Goal: Task Accomplishment & Management: Use online tool/utility

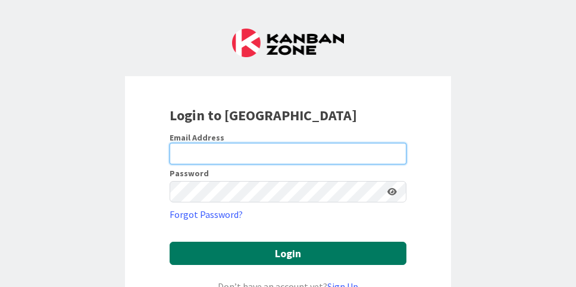
type input "[EMAIL_ADDRESS][DOMAIN_NAME]"
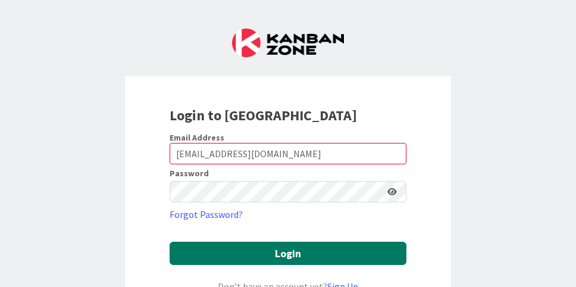
click at [293, 264] on button "Login" at bounding box center [288, 253] width 237 height 23
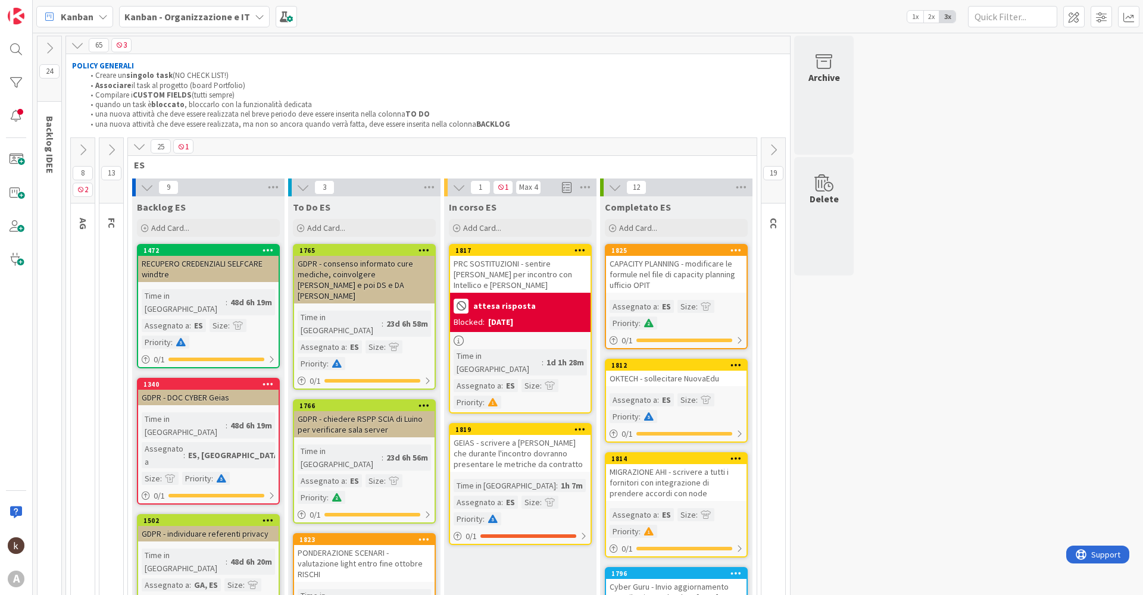
click at [576, 157] on button at bounding box center [773, 150] width 24 height 18
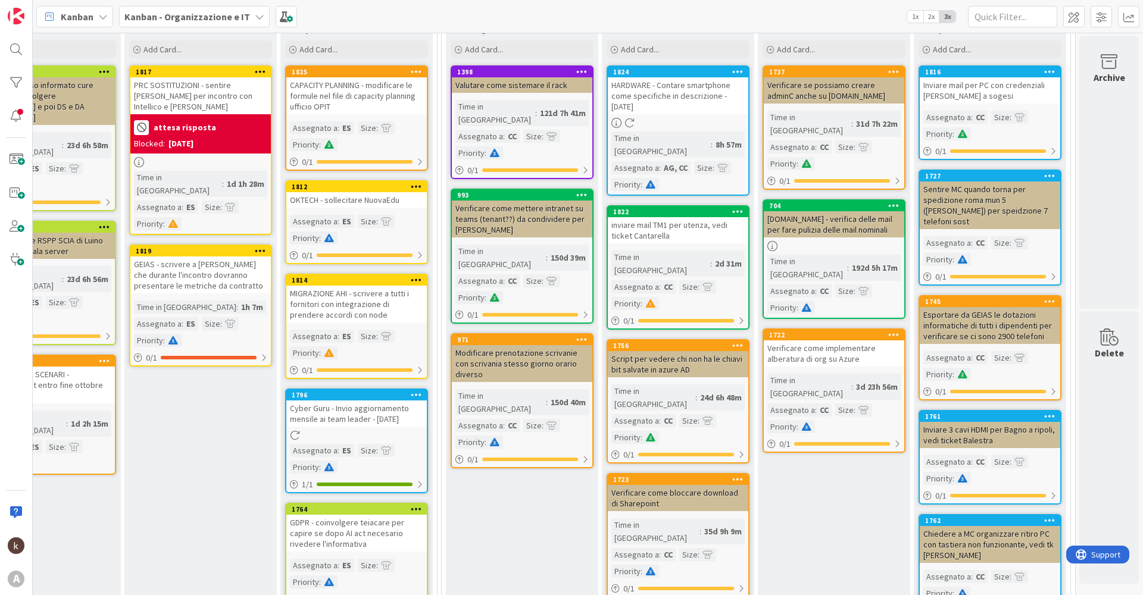
scroll to position [0, 329]
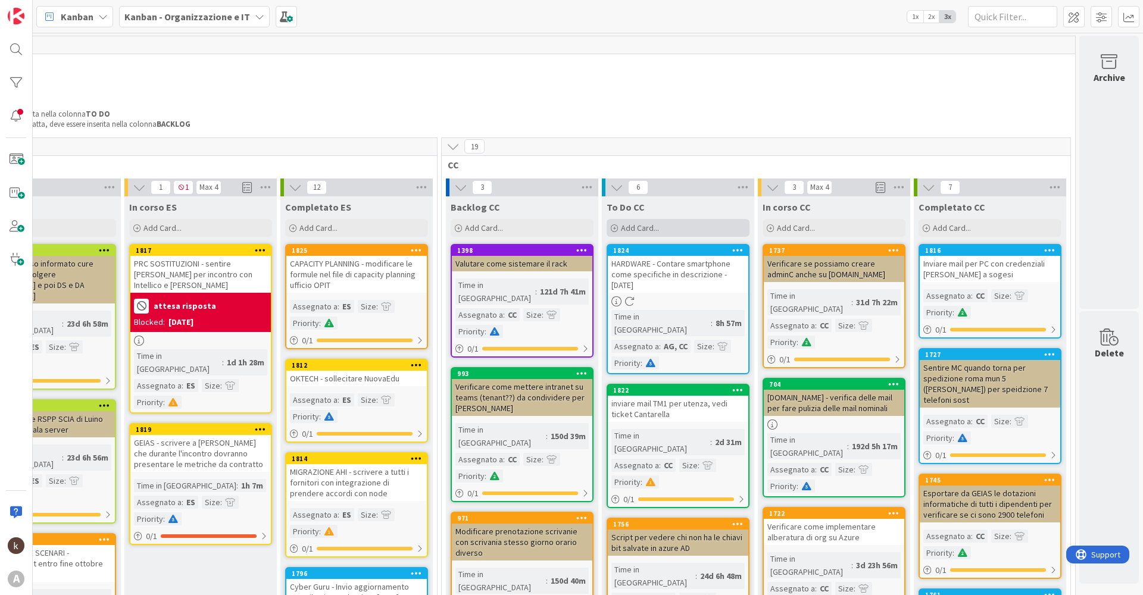
click at [576, 229] on span "Add Card..." at bounding box center [640, 228] width 38 height 11
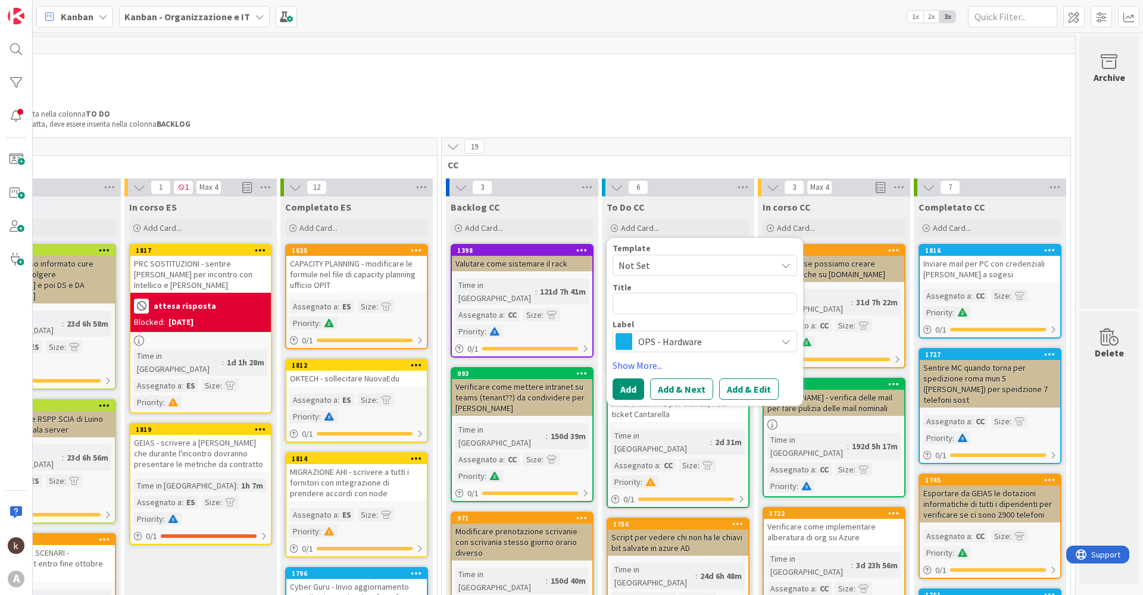
click at [576, 286] on span "OPS - Hardware" at bounding box center [704, 341] width 132 height 17
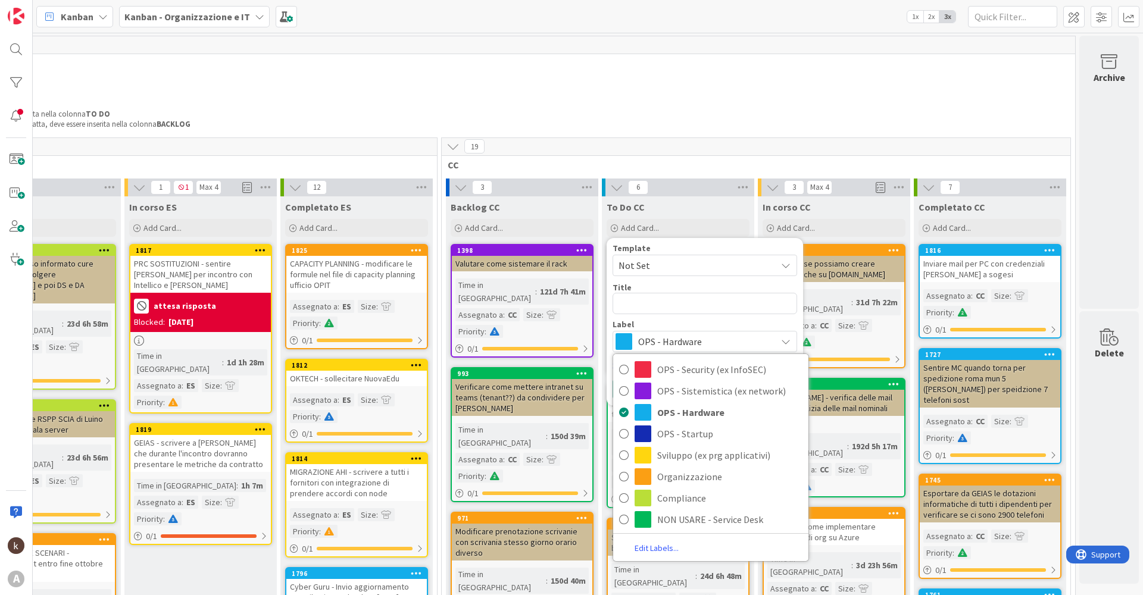
click at [576, 286] on span "OPS - Hardware" at bounding box center [704, 341] width 132 height 17
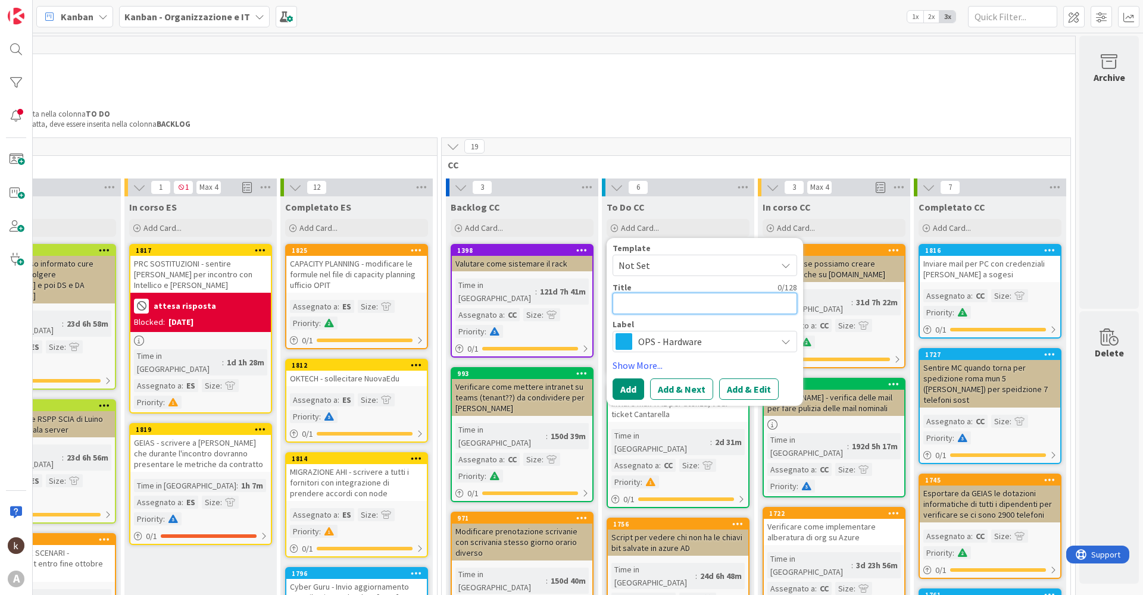
click at [576, 286] on textarea at bounding box center [704, 303] width 185 height 21
type textarea "x"
type textarea "A"
type textarea "x"
type textarea "At"
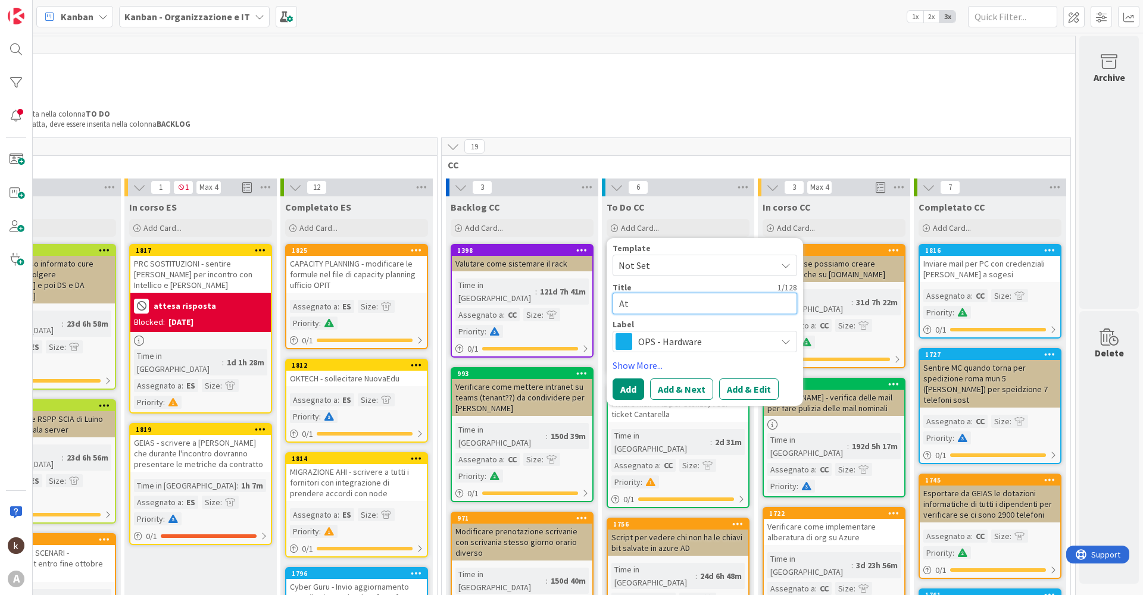
type textarea "x"
type textarea "Att"
type textarea "x"
type textarea "Atti"
type textarea "x"
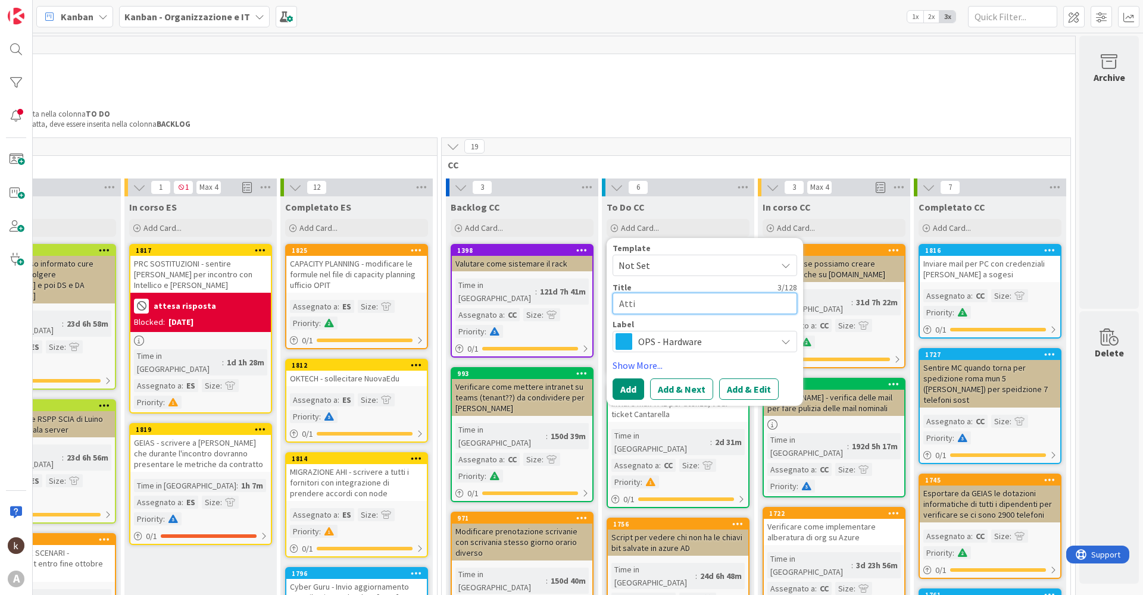
type textarea "Attiv"
type textarea "x"
type textarea "Attivit"
type textarea "x"
type textarea "Attività"
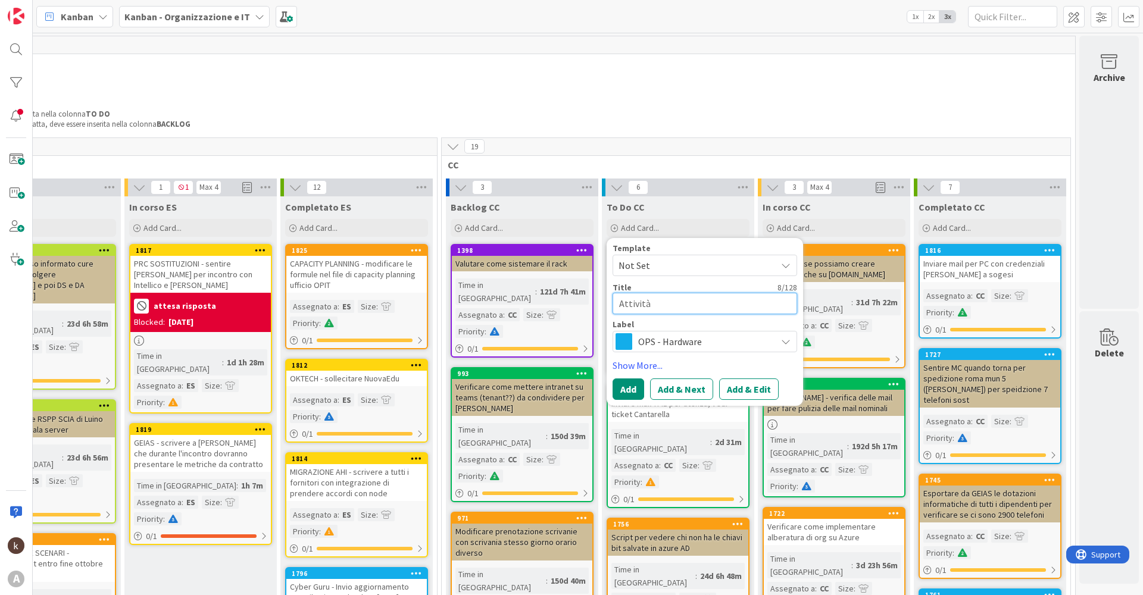
type textarea "x"
type textarea "Attività"
type textarea "x"
type textarea "Attività d"
type textarea "x"
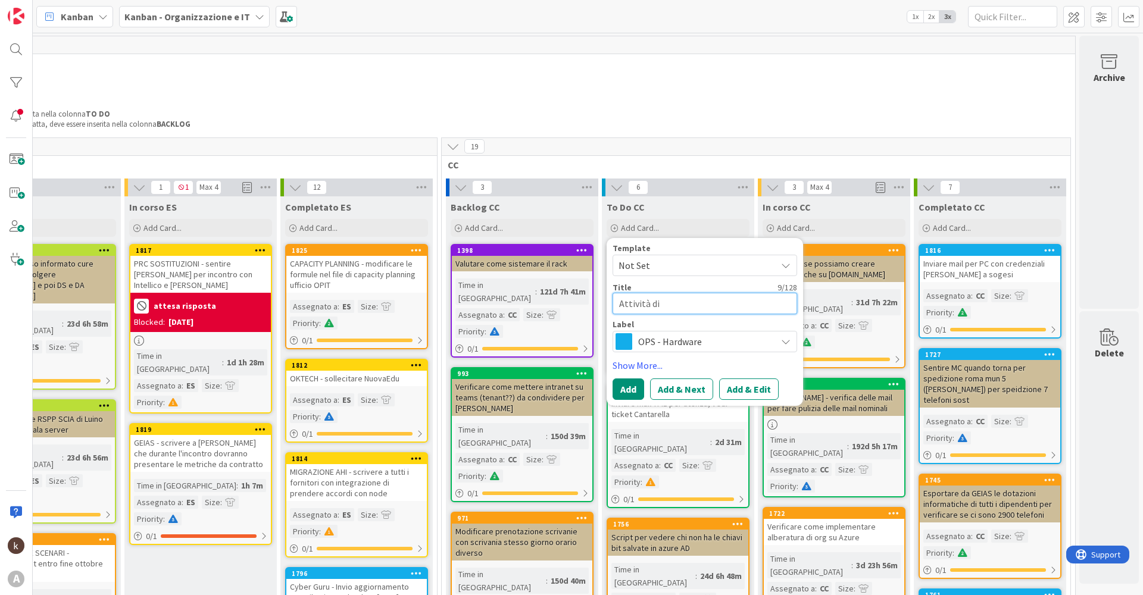
type textarea "Attività di"
type textarea "x"
type textarea "Att"
type textarea "x"
type textarea "A"
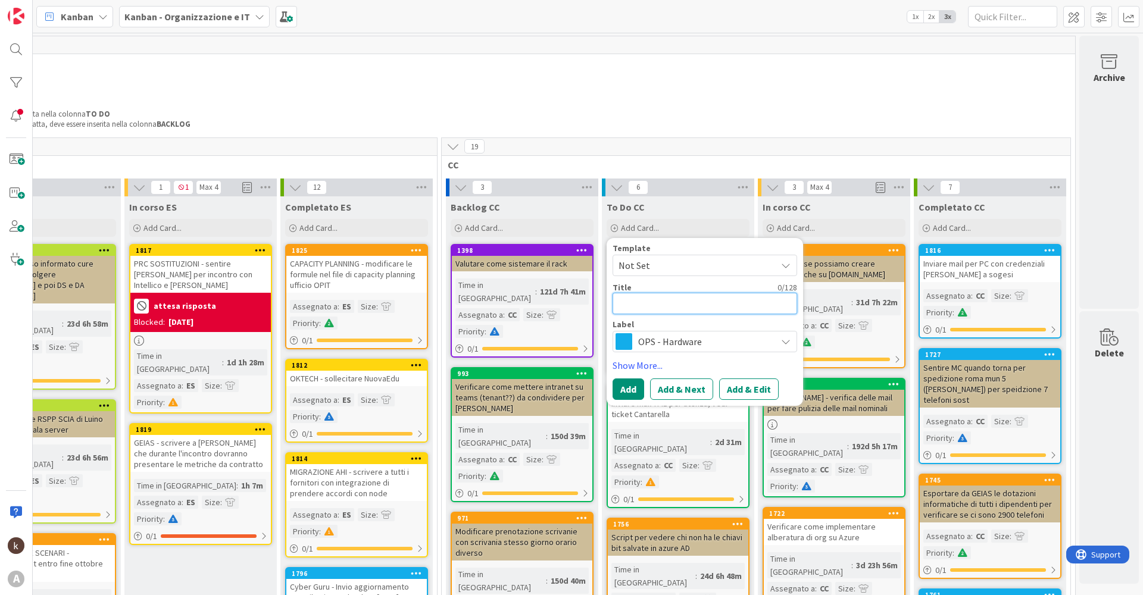
type textarea "x"
type textarea "S"
type textarea "x"
type textarea "Si"
type textarea "x"
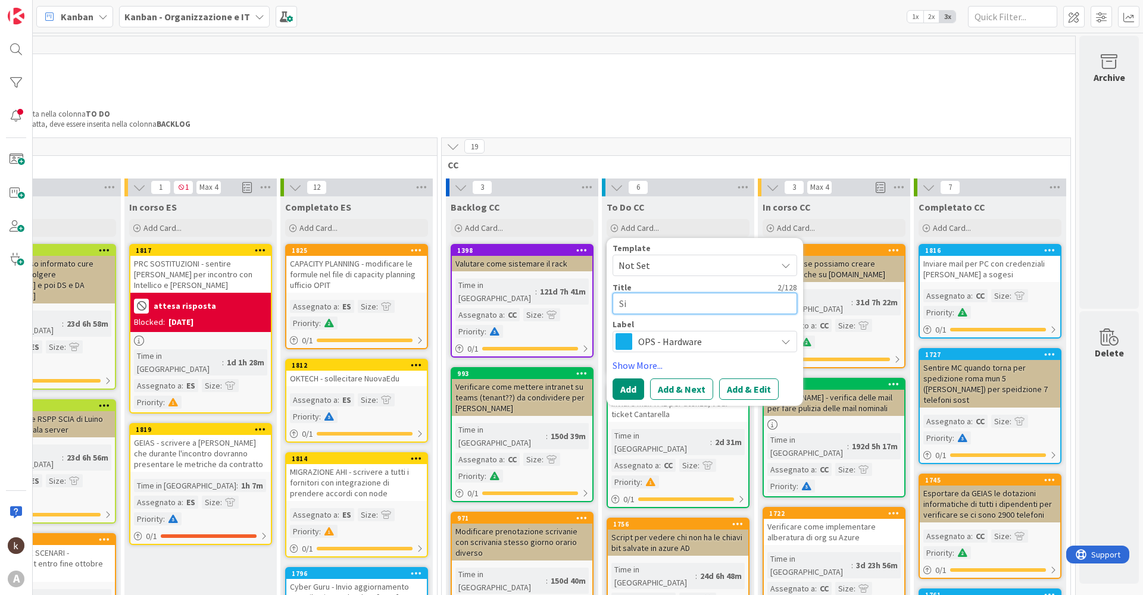
type textarea "Sis"
type textarea "x"
type textarea "Sist"
type textarea "x"
type textarea "Siste"
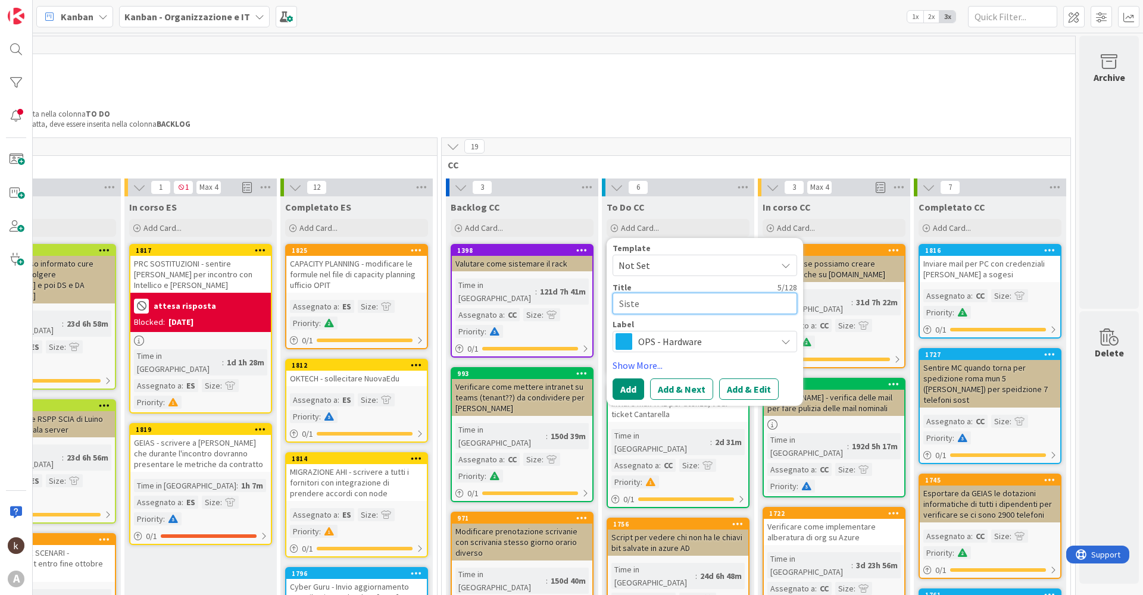
type textarea "x"
type textarea "Sistem"
type textarea "x"
type textarea "Sistema"
type textarea "x"
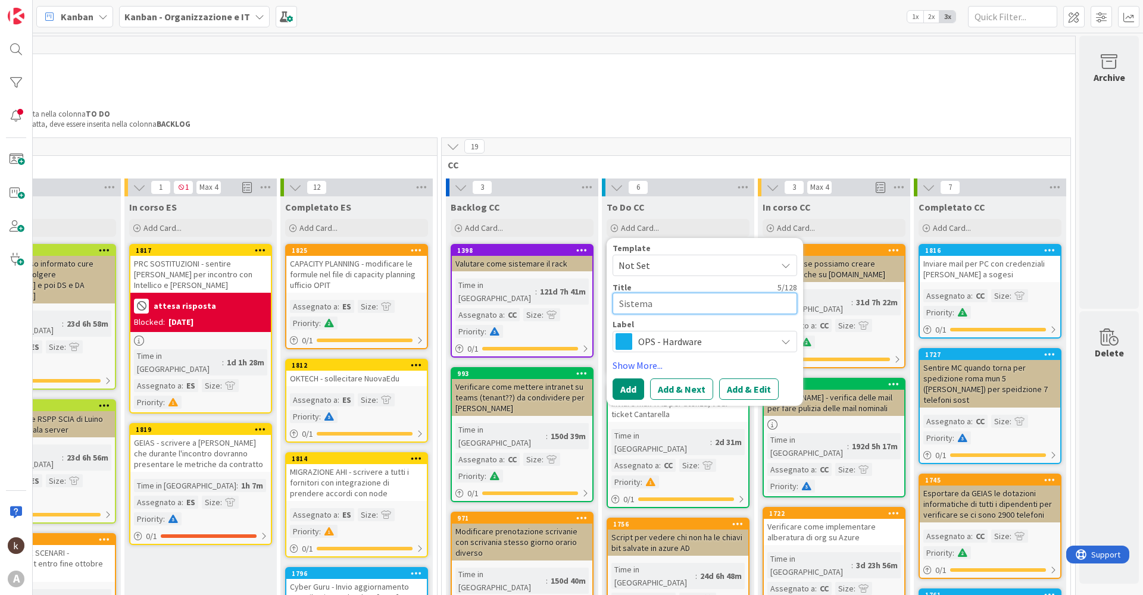
type textarea "Sistemar"
type textarea "x"
type textarea "Sistemare"
type textarea "x"
type textarea "Sistemare"
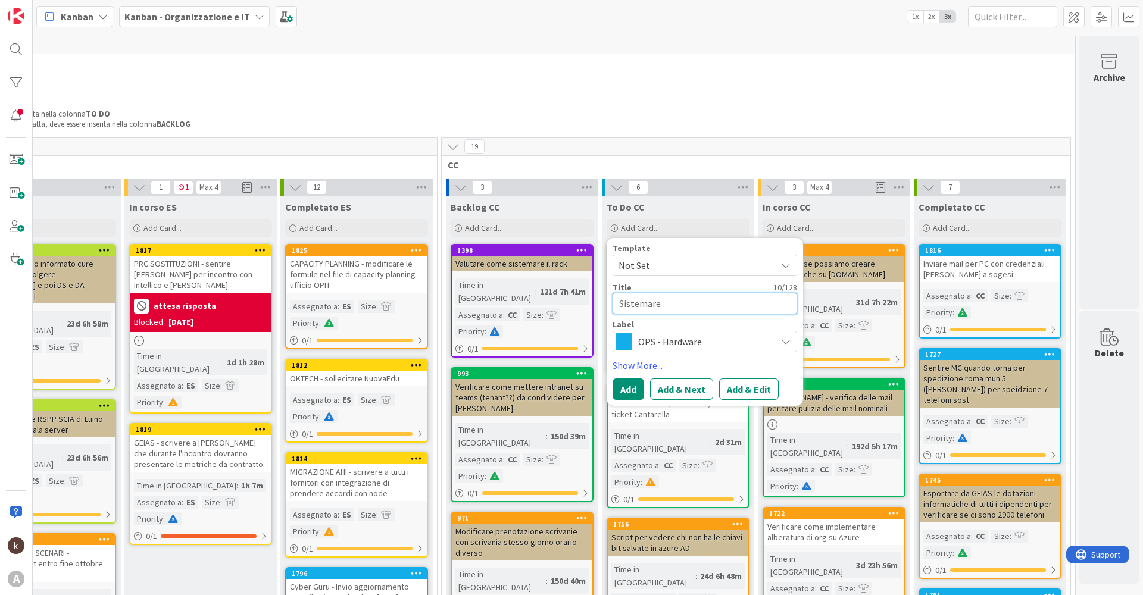
type textarea "x"
type textarea "Sistemare fi"
type textarea "x"
type textarea "Sistemare fil"
type textarea "x"
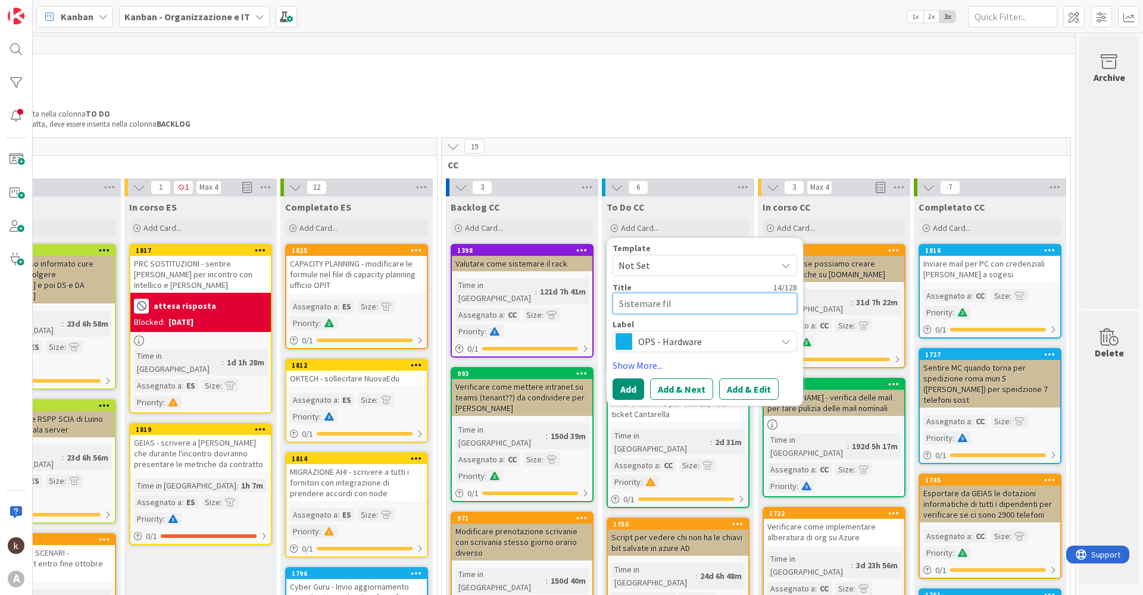
type textarea "Sistemare file"
type textarea "x"
type textarea "Sistemare file"
type textarea "x"
type textarea "Sistemare file s"
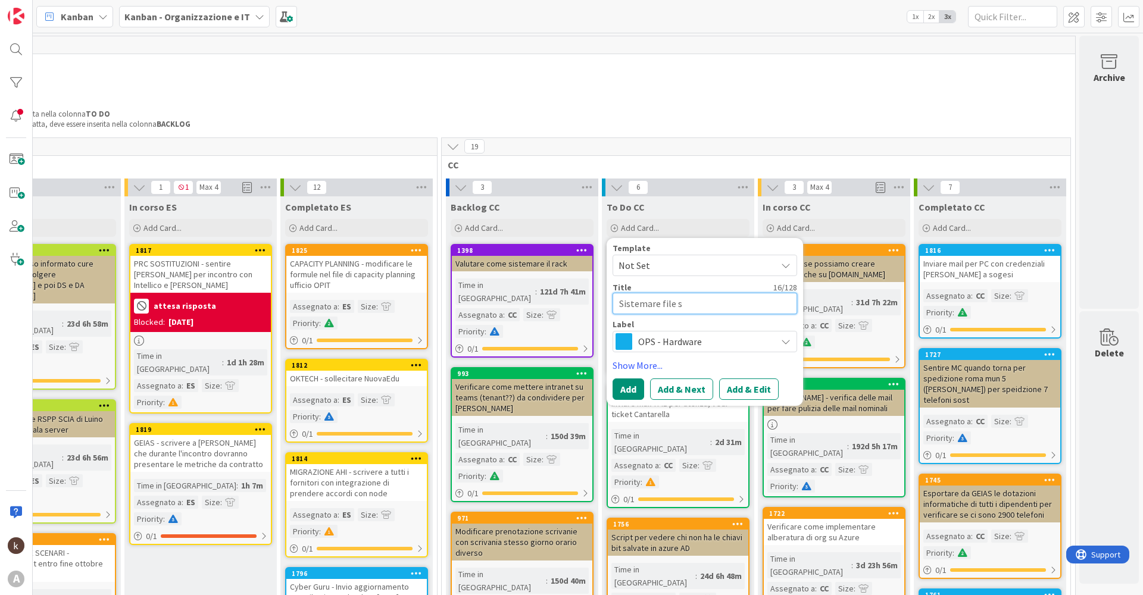
type textarea "x"
type textarea "Sistemare file sa"
type textarea "x"
type textarea "Sistemare file sal"
type textarea "x"
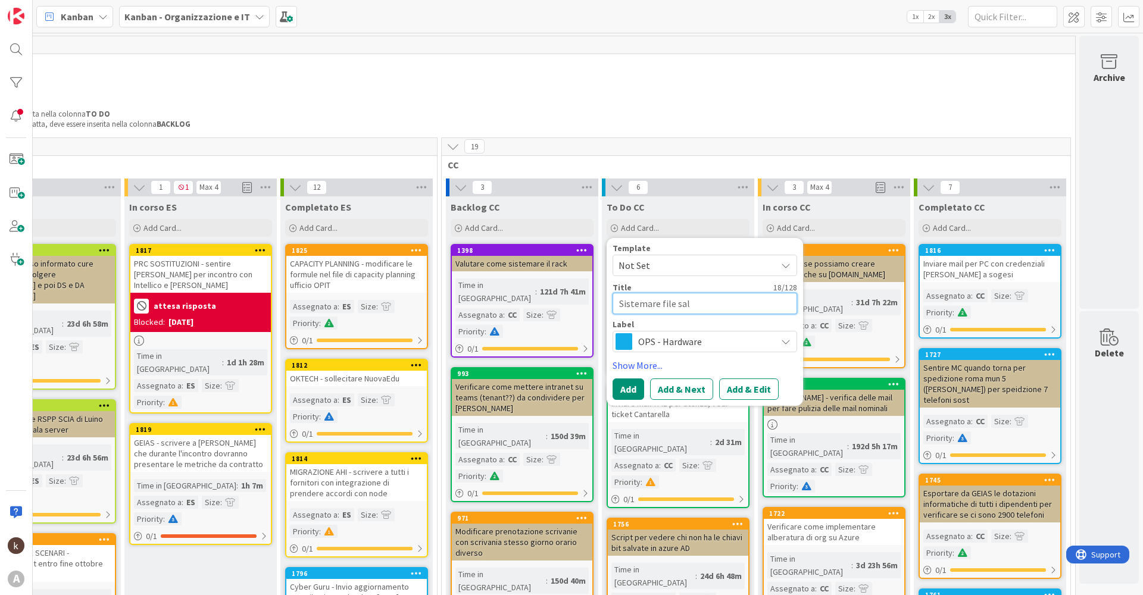
type textarea "Sistemare file sala"
type textarea "x"
type textarea "Sistemare file sala"
type textarea "x"
type textarea "Sistemare file sala s"
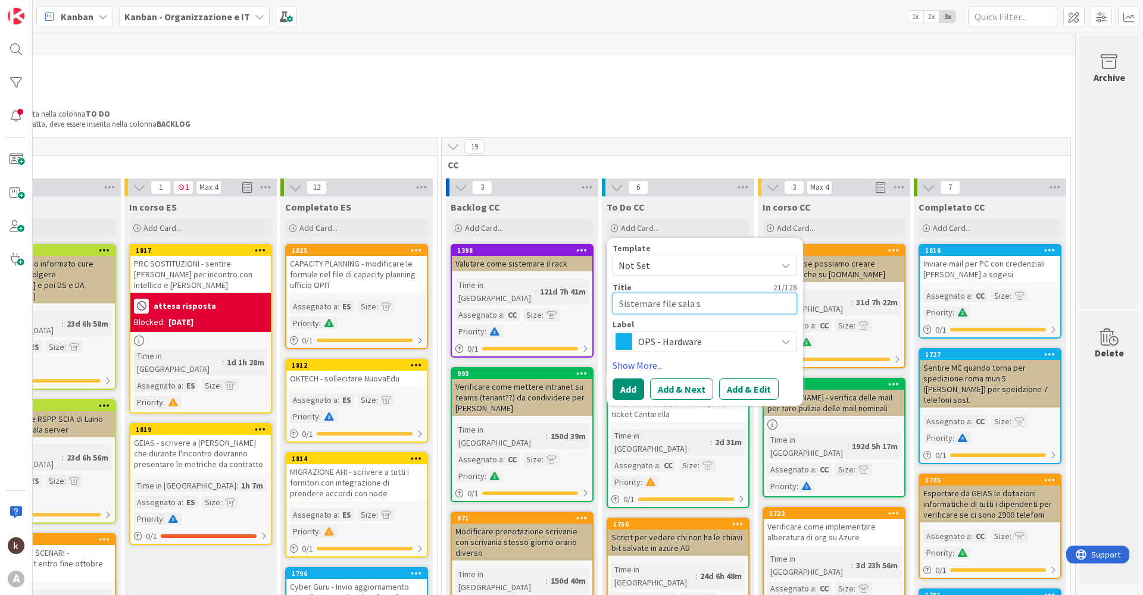
type textarea "x"
type textarea "Sistemare file sala ser"
type textarea "x"
type textarea "Sistemare file sala serv"
type textarea "x"
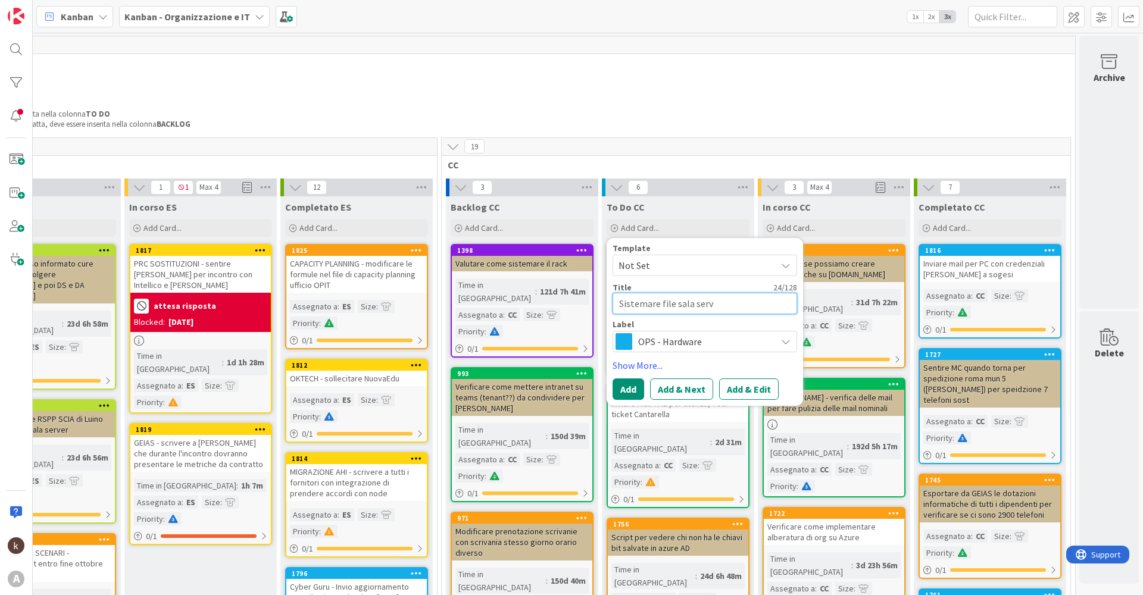
type textarea "Sistemare file sala serve"
type textarea "x"
type textarea "Sistemare file sala server"
type textarea "x"
type textarea "Sistemare file sala server"
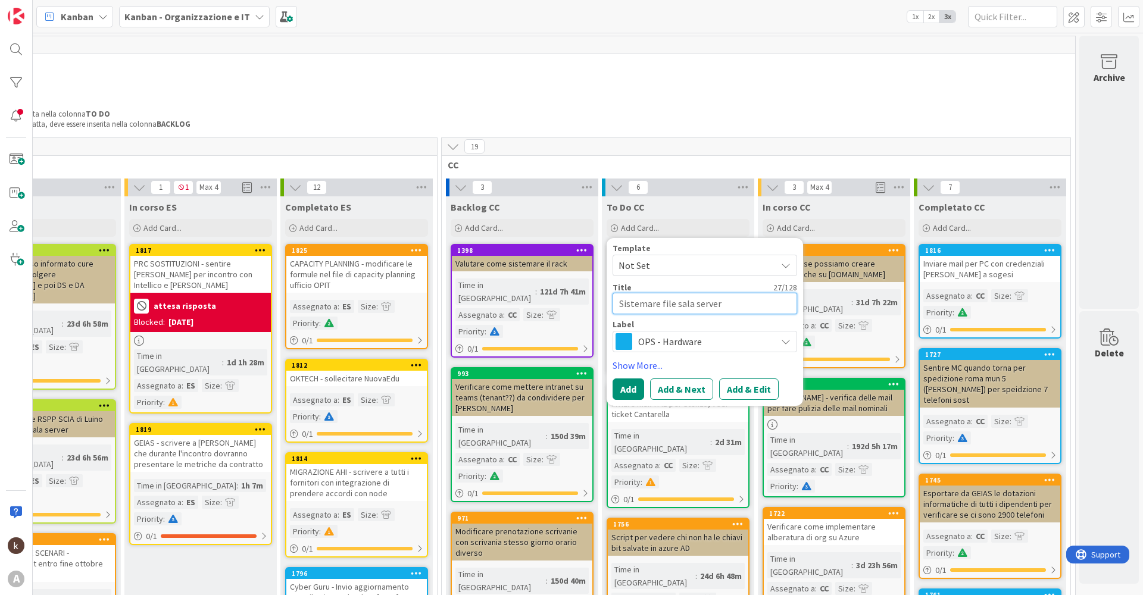
type textarea "x"
type textarea "Sistemare file sala server p"
type textarea "x"
type textarea "Sistemare file sala server pe"
type textarea "x"
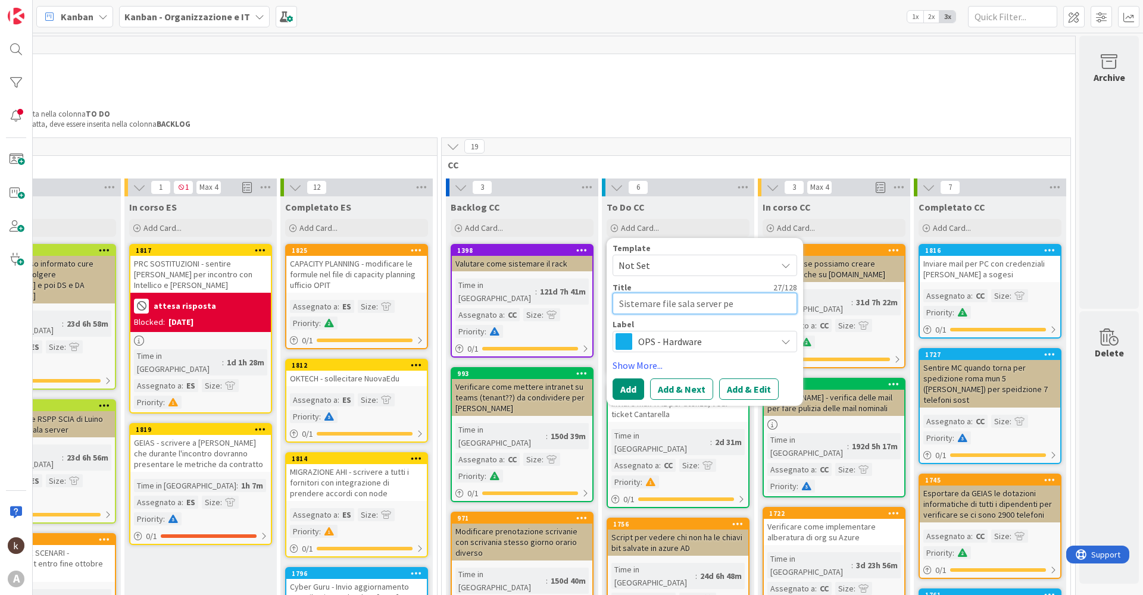
type textarea "Sistemare file sala server per"
type textarea "x"
type textarea "Sistemare file sala server per"
type textarea "x"
type textarea "Sistemare file sala server per a"
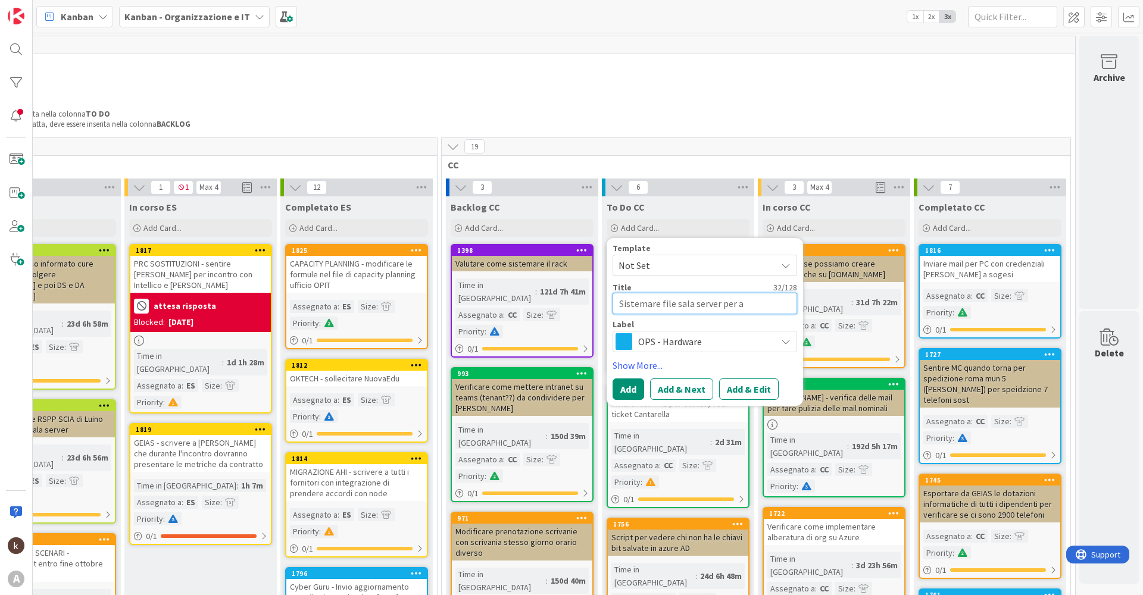
type textarea "x"
type textarea "Sistemare file sala server per av"
type textarea "x"
type textarea "Sistemare file sala server per ave"
type textarea "x"
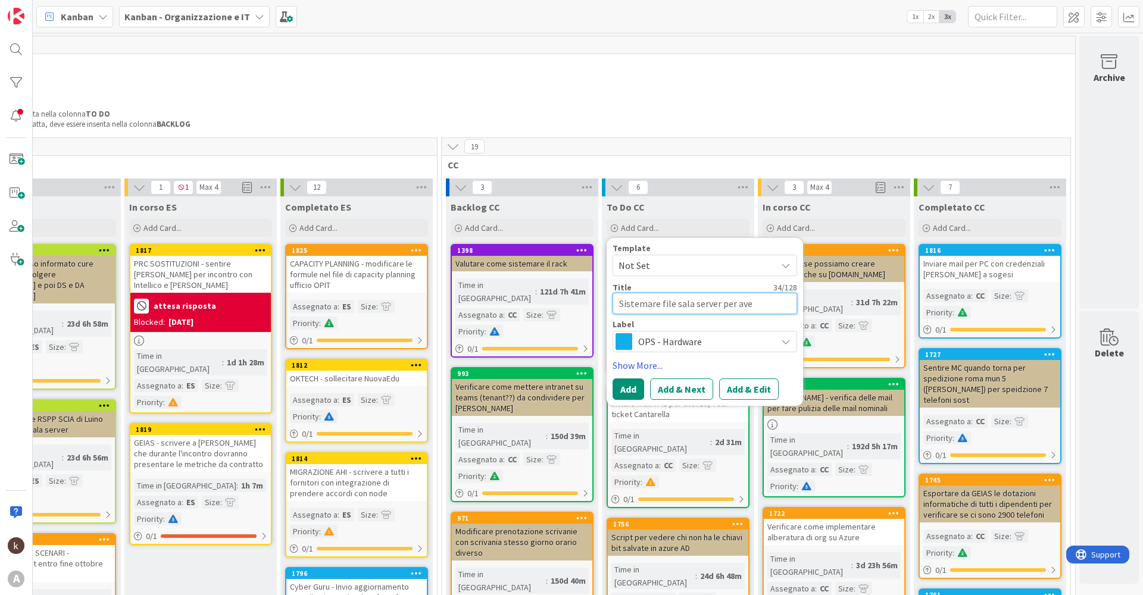
type textarea "Sistemare file sala server per aver"
type textarea "x"
type textarea "Sistemare file sala server per avere"
type textarea "x"
type textarea "Sistemare file sala server per avere"
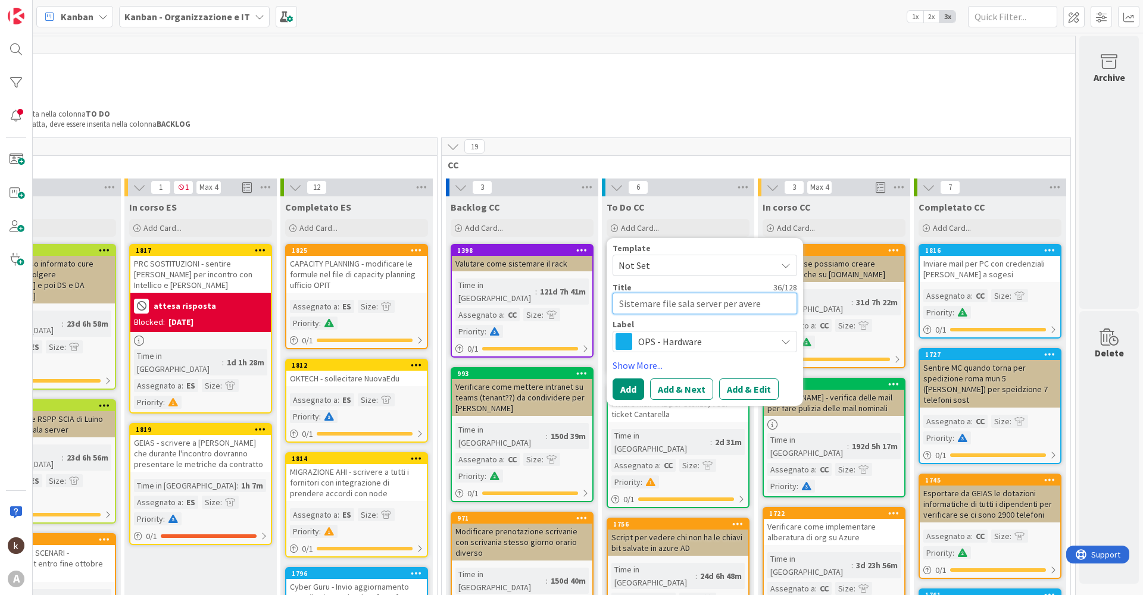
type textarea "x"
type textarea "Sistemare file sala server per avere m"
type textarea "x"
type textarea "Sistemare file sala server per avere mi"
type textarea "x"
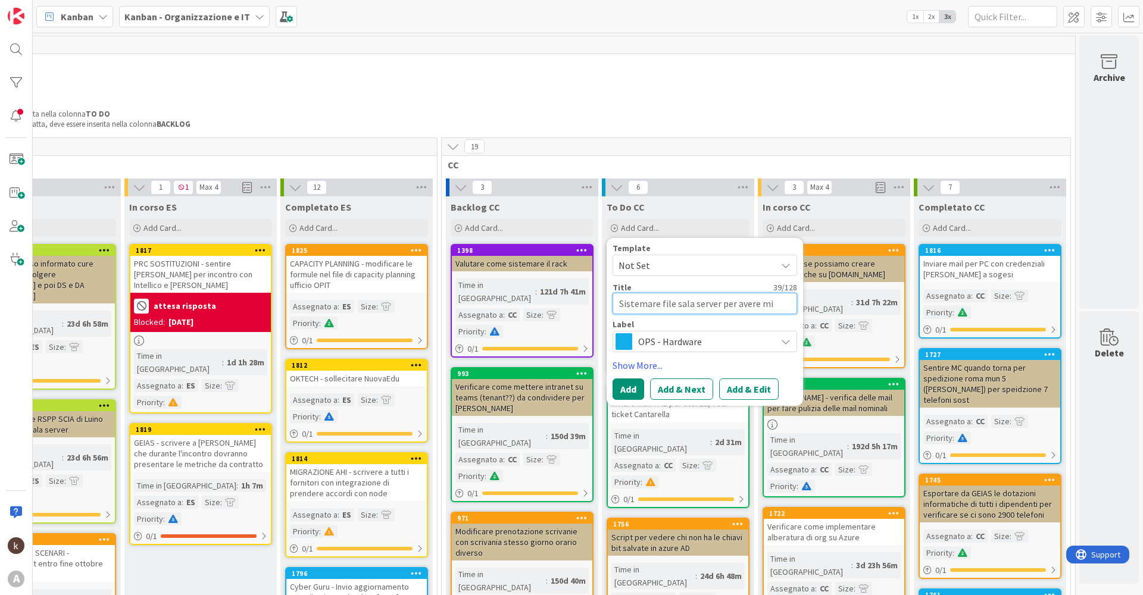
type textarea "Sistemare file sala server per avere mig"
type textarea "x"
type textarea "Sistemare file sala server per avere migl"
type textarea "x"
type textarea "Sistemare file sala server per avere migli"
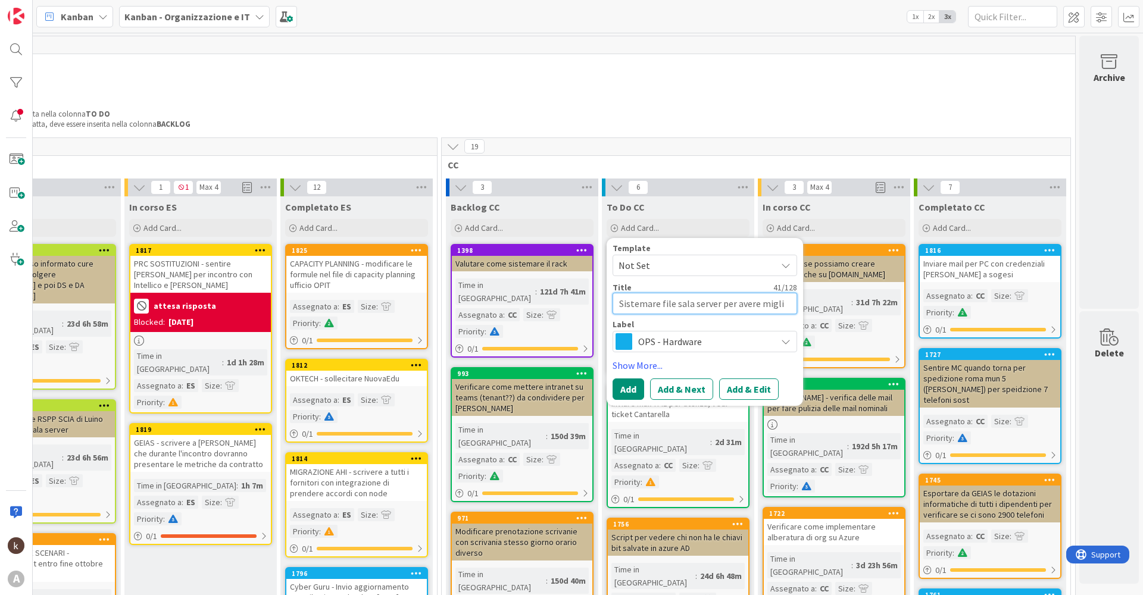
type textarea "x"
type textarea "Sistemare file sala server per avere miglio"
type textarea "x"
type textarea "Sistemare file sala server per avere miglior"
type textarea "x"
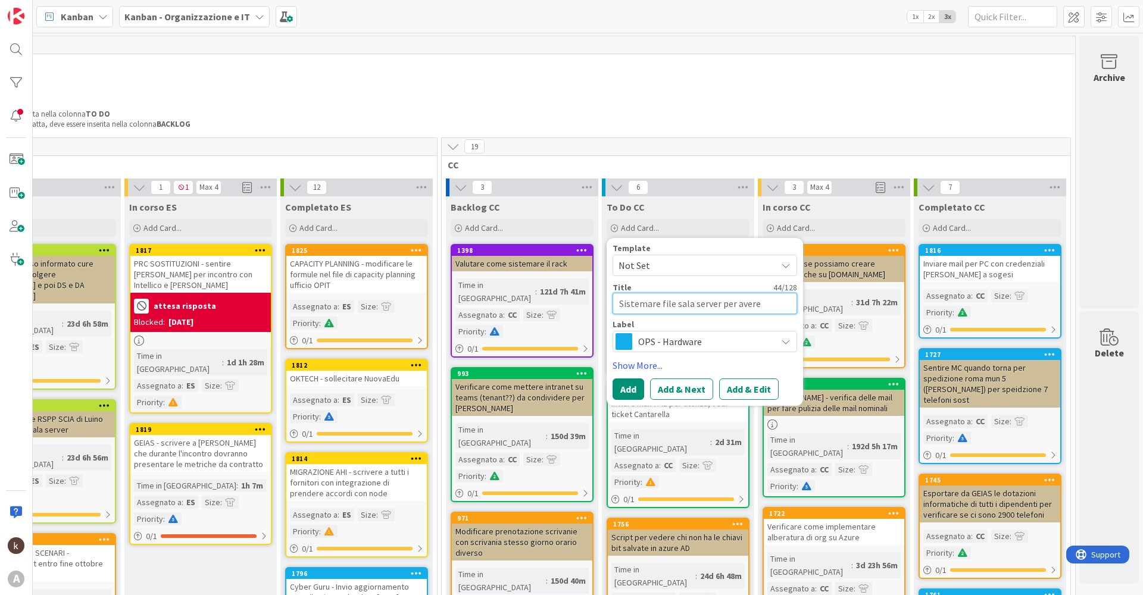
type textarea "Sistemare file sala server per avere miglio"
type textarea "x"
type textarea "Sistemare file sala server per avere migli"
type textarea "x"
type textarea "Sistemare file sala server per avere migl"
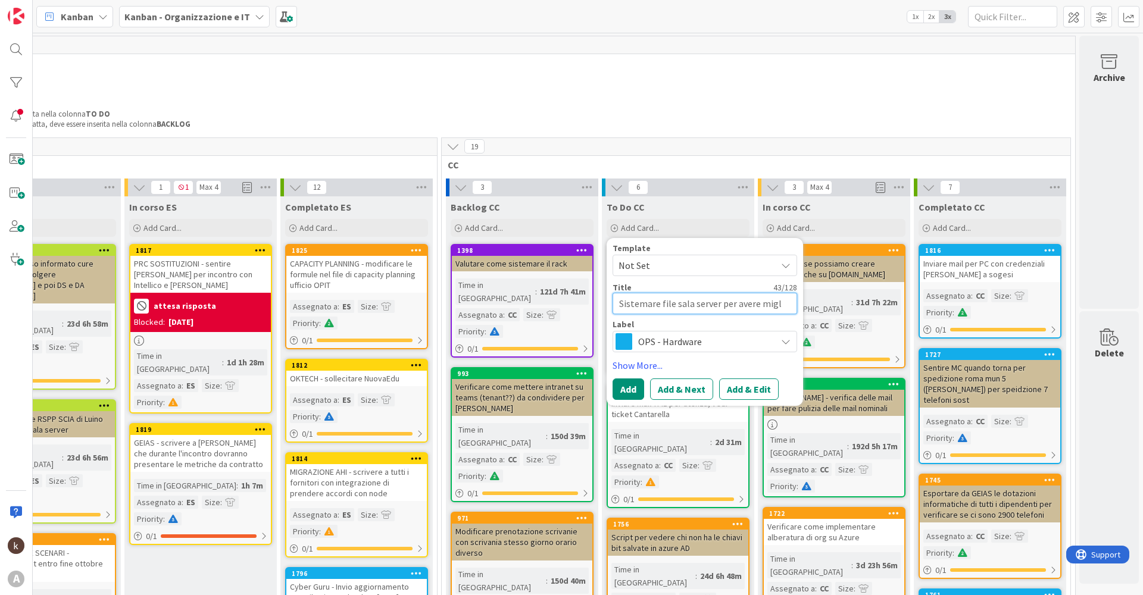
type textarea "x"
type textarea "Sistemare file sala server per avere mig"
type textarea "x"
type textarea "Sistemare file sala server per avere mi"
type textarea "x"
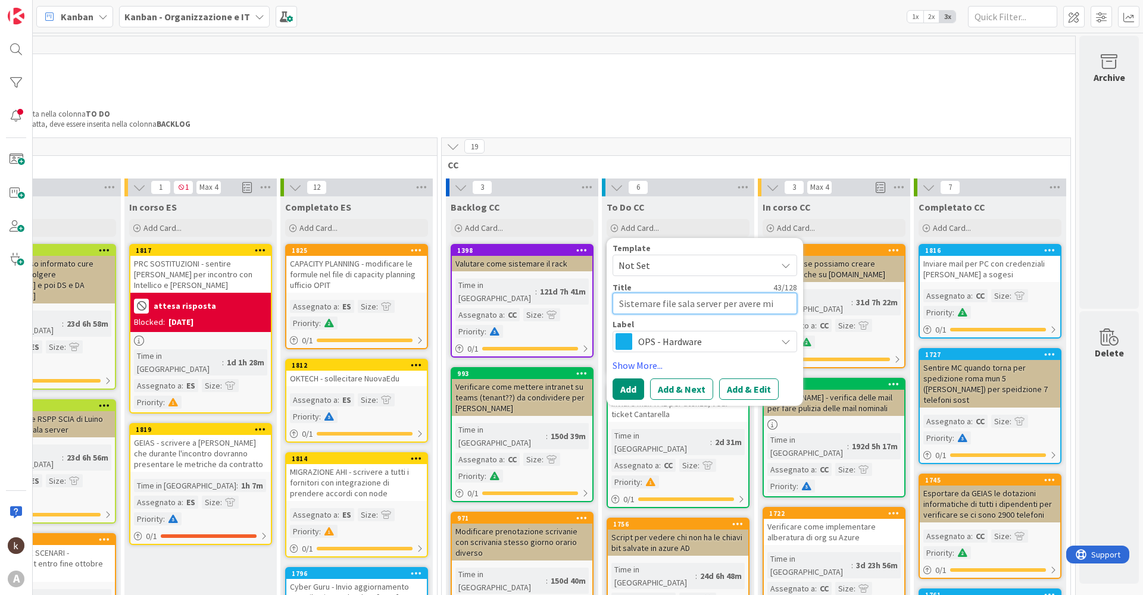
type textarea "Sistemare file sala server per avere m"
type textarea "x"
type textarea "Sistemare file sala server per avere"
type textarea "x"
type textarea "Sistemare file sala server per avere"
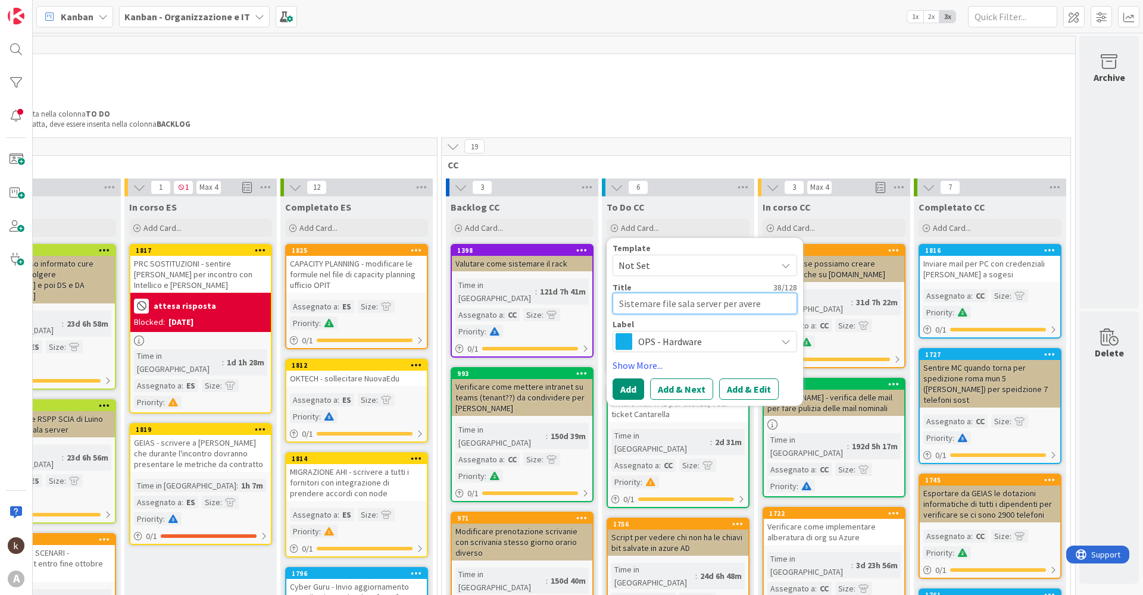
type textarea "x"
type textarea "Sistemare file sala server per aver"
type textarea "x"
type textarea "Sistemare file sala server per ave"
type textarea "x"
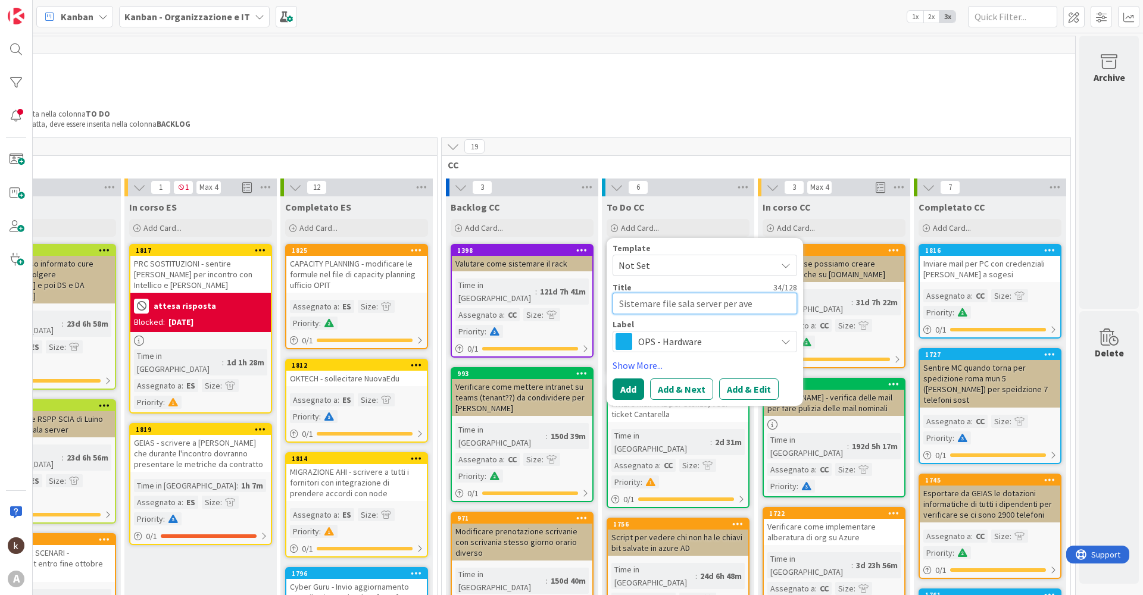
type textarea "Sistemare file sala server per av"
type textarea "x"
type textarea "Sistemare file sala server per a"
type textarea "x"
type textarea "Sistemare file sala server per"
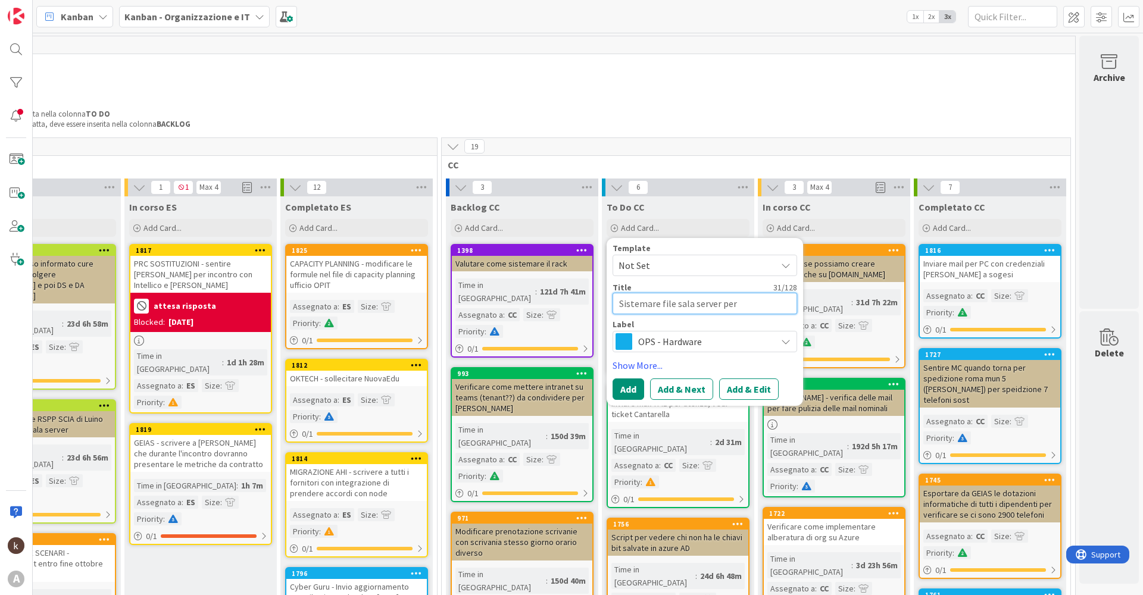
type textarea "x"
type textarea "Sistemare file sala server per"
type textarea "x"
type textarea "Sistemare file sala server pe"
type textarea "x"
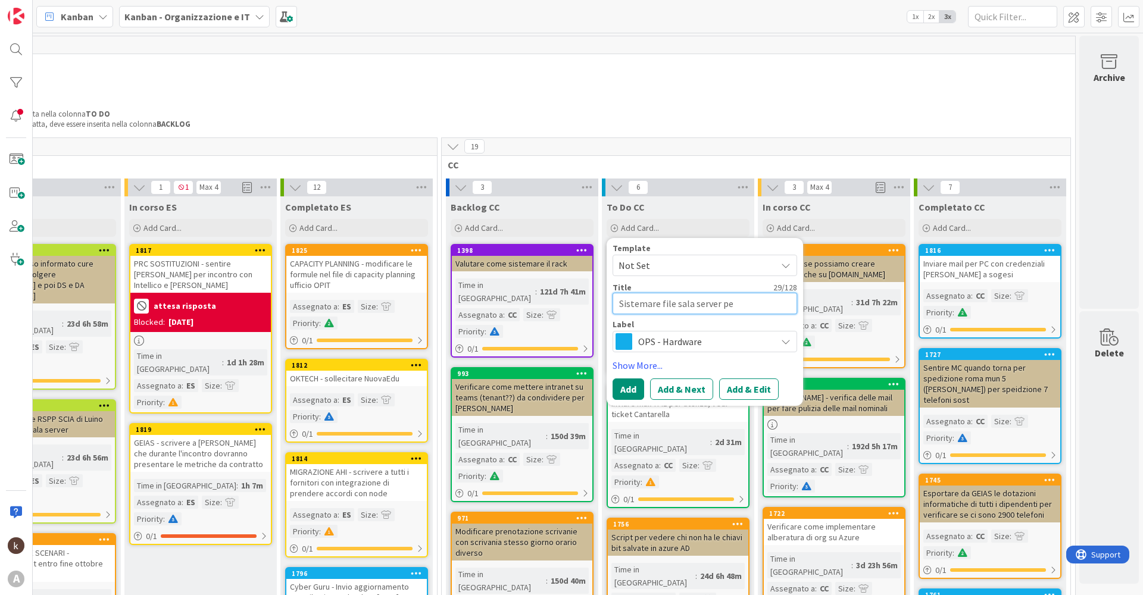
type textarea "Sistemare file sala server p"
type textarea "x"
type textarea "Sistemare file sala server"
click at [576, 286] on button "Add & Edit" at bounding box center [749, 389] width 60 height 21
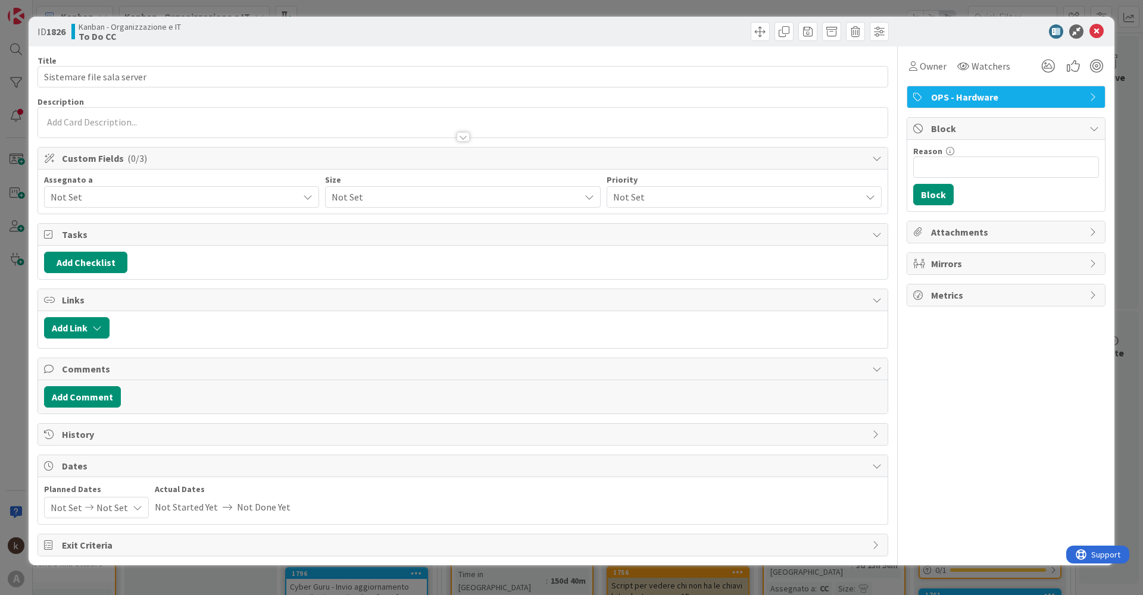
click at [161, 191] on span "Not Set" at bounding box center [175, 197] width 248 height 14
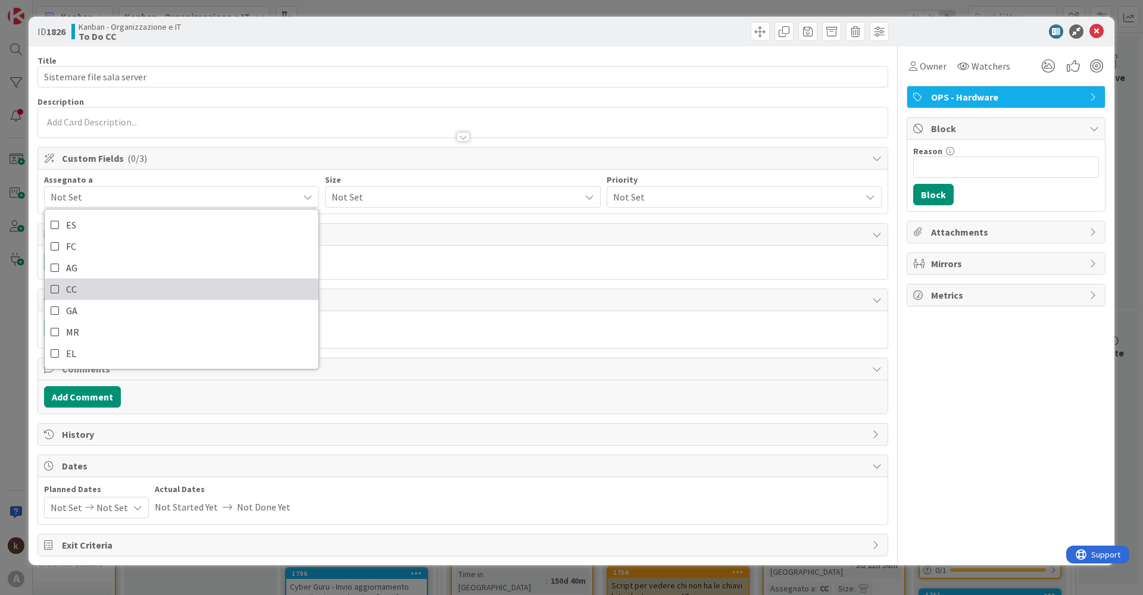
click at [129, 281] on link "CC" at bounding box center [182, 289] width 274 height 21
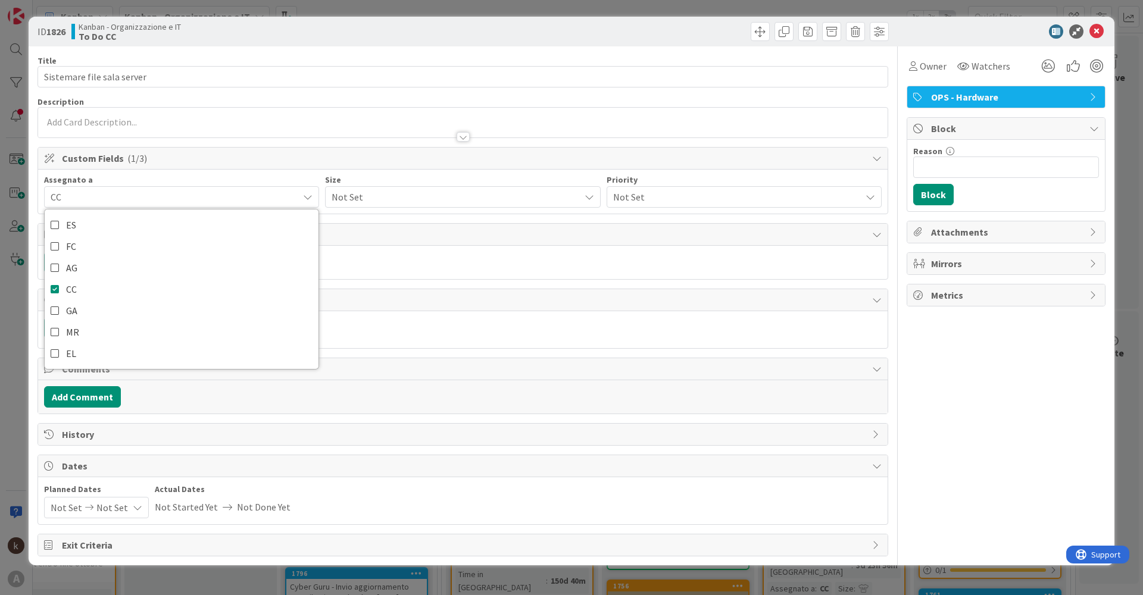
click at [349, 193] on span "Not Set" at bounding box center [453, 197] width 242 height 17
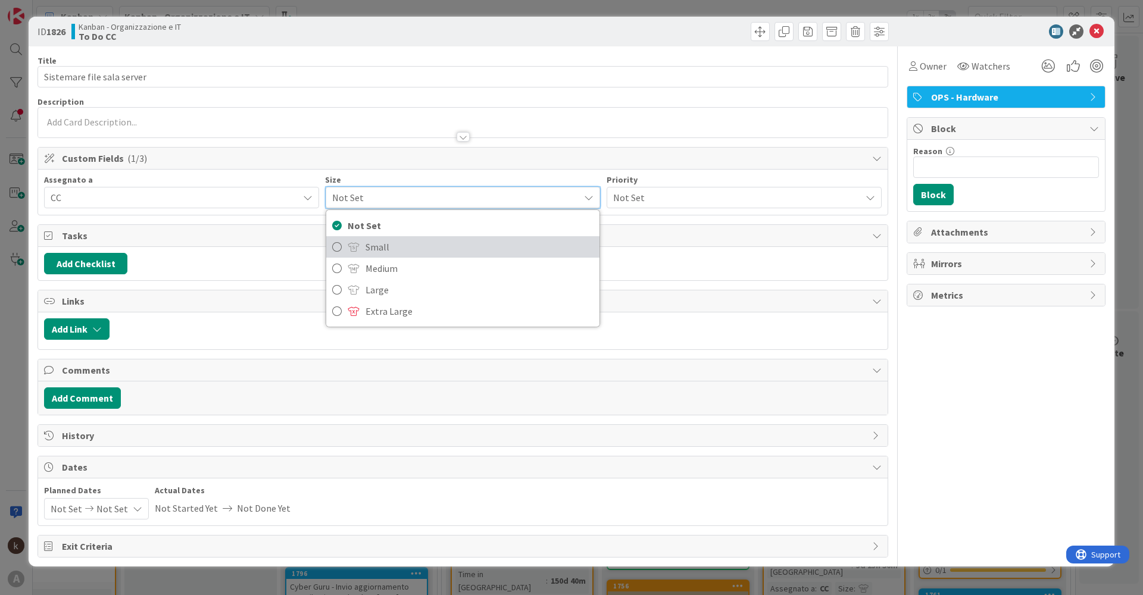
click at [387, 249] on span "Small" at bounding box center [478, 247] width 227 height 18
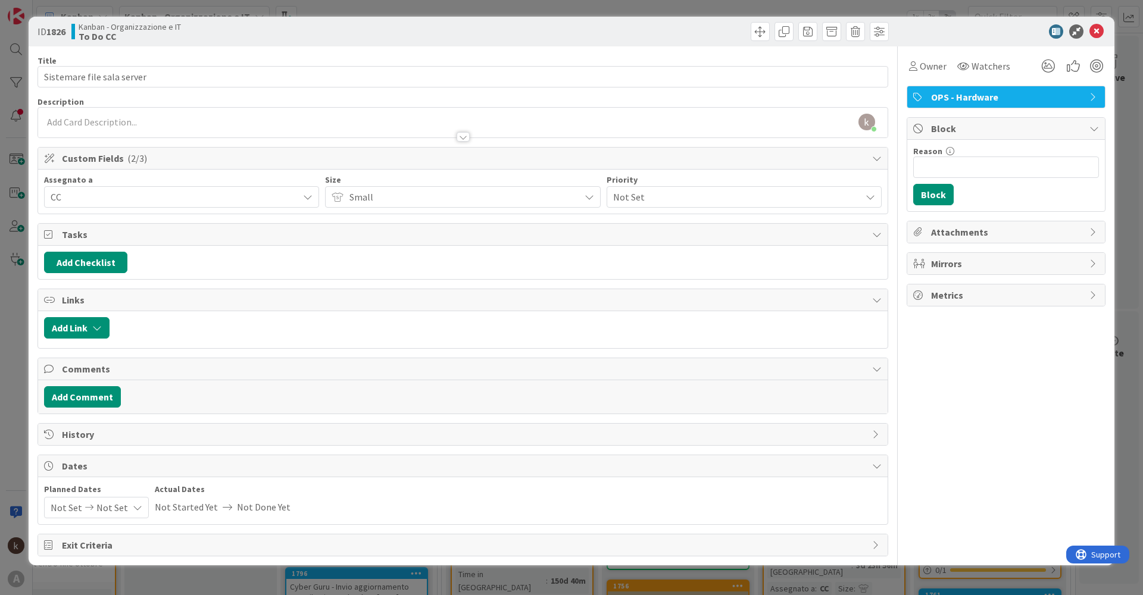
click at [508, 209] on div "Assegnato a CC ES FC AG CC GA MR EL Size Small Not Set Small Medium Large Extra…" at bounding box center [462, 192] width 849 height 44
click at [415, 205] on div "Small" at bounding box center [462, 196] width 275 height 21
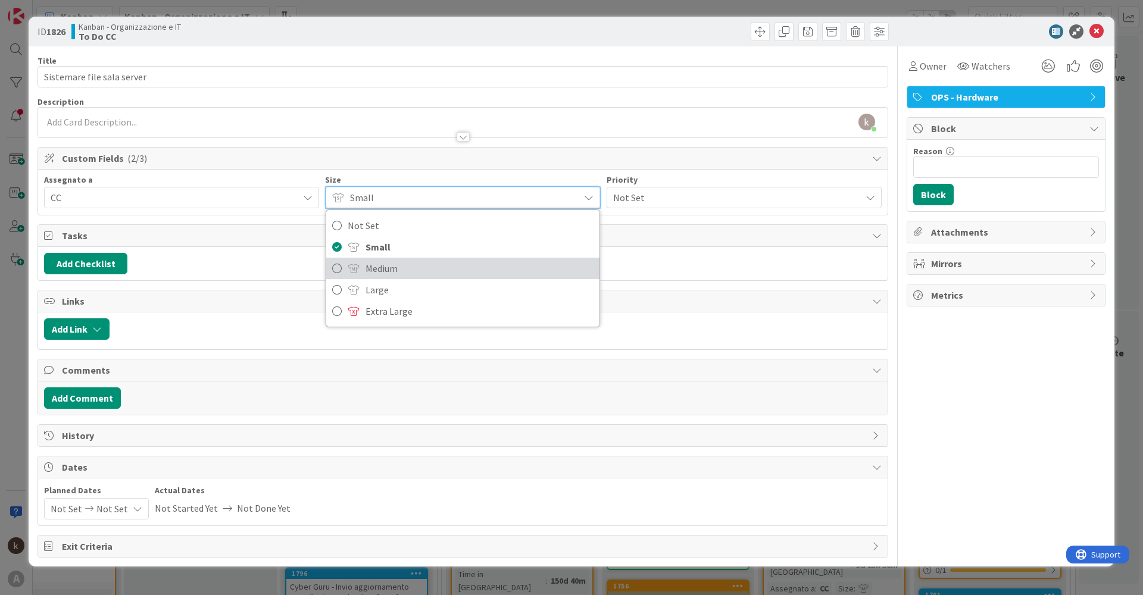
click at [396, 274] on span "Medium" at bounding box center [478, 269] width 227 height 18
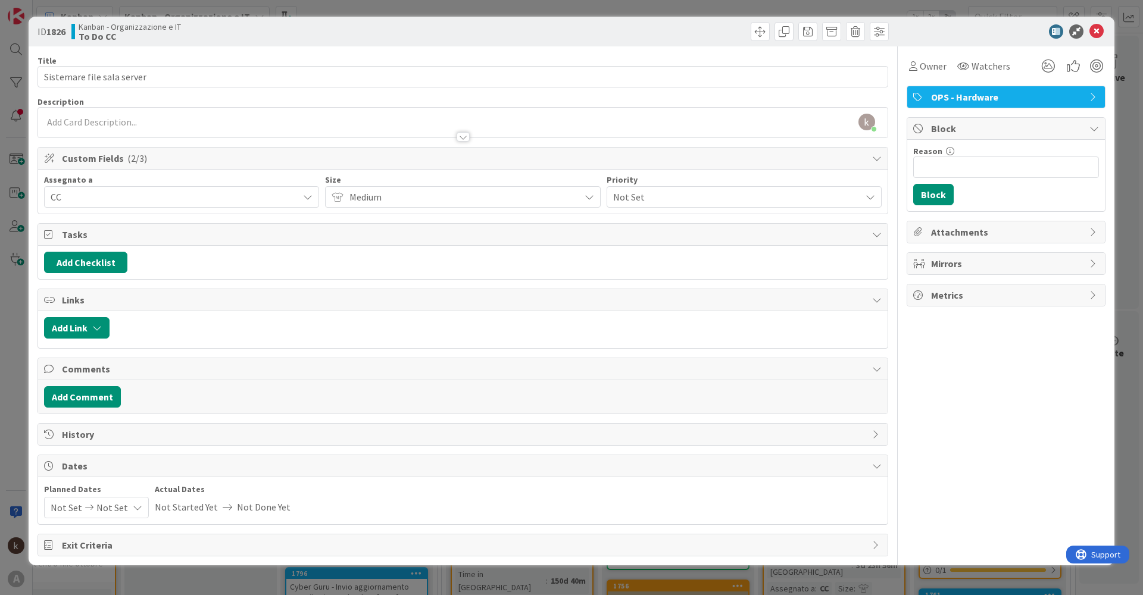
click at [576, 195] on span "Not Set" at bounding box center [734, 197] width 242 height 17
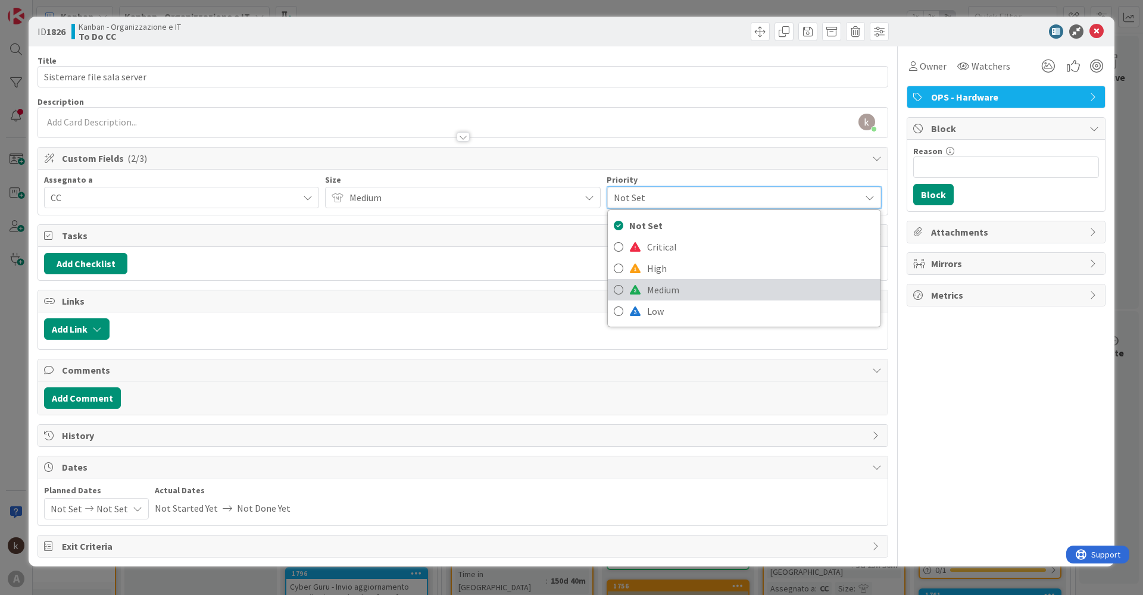
click at [576, 286] on span "Medium" at bounding box center [760, 290] width 227 height 18
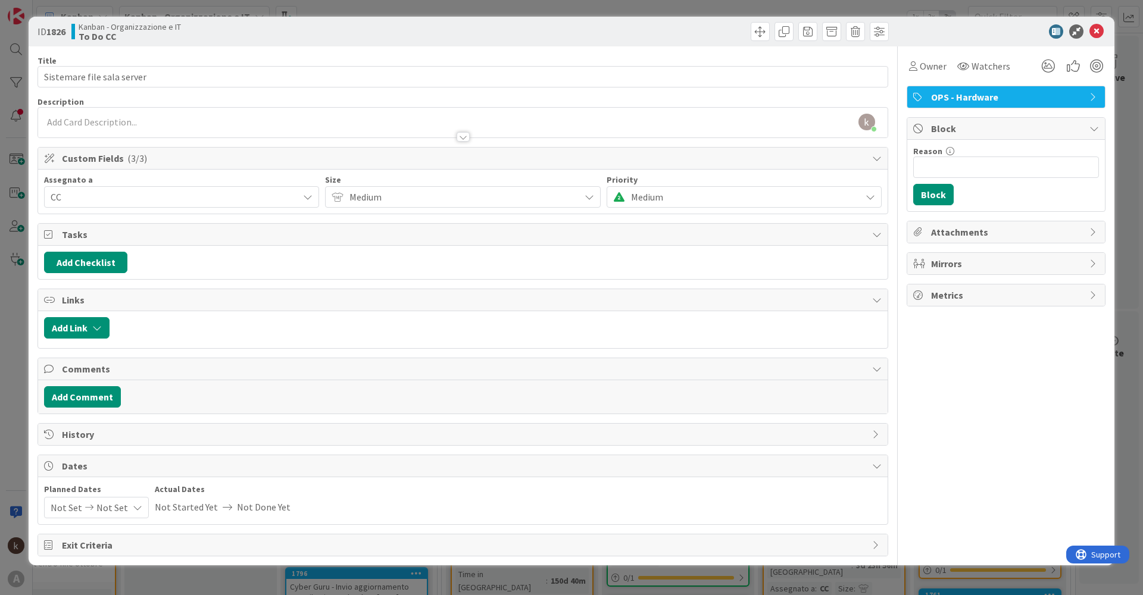
click at [576, 196] on span "Medium" at bounding box center [743, 197] width 224 height 17
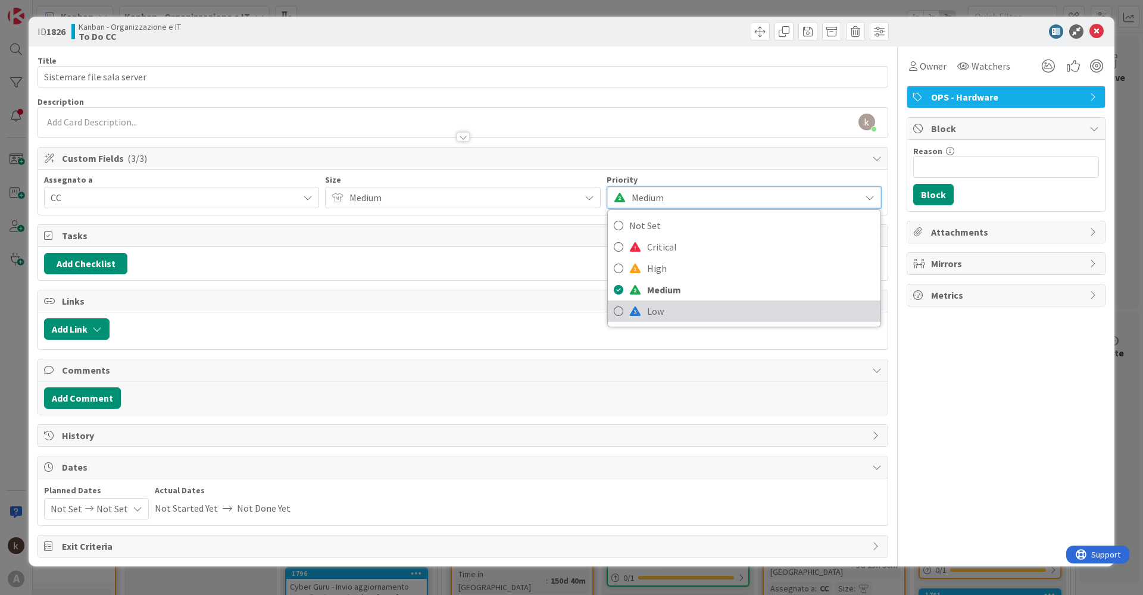
click at [576, 286] on span "Low" at bounding box center [760, 311] width 227 height 18
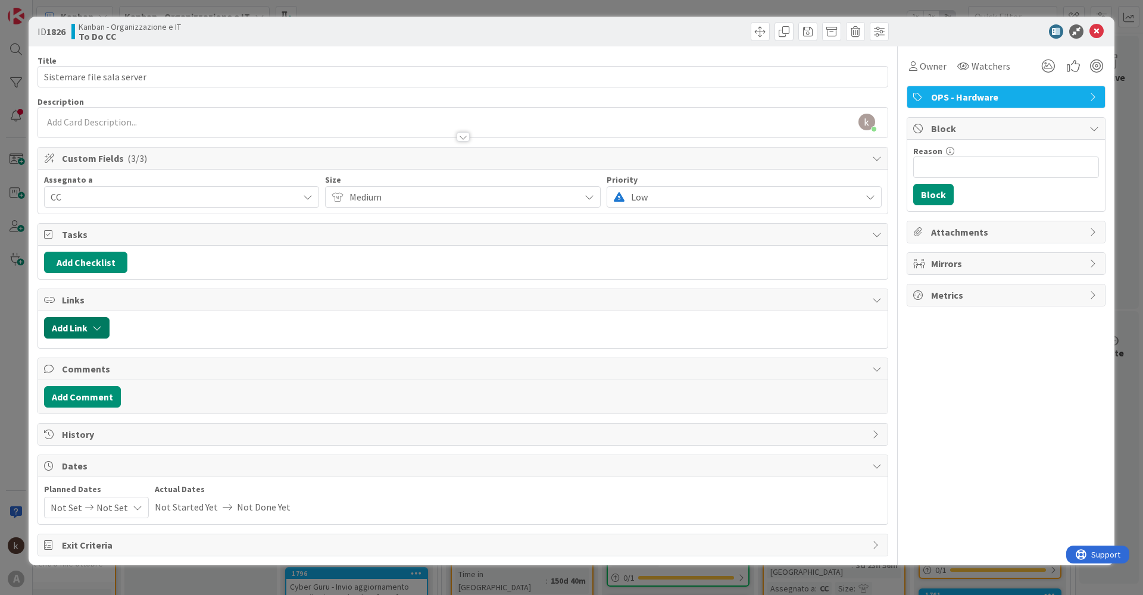
click at [102, 286] on icon "button" at bounding box center [97, 328] width 10 height 10
click at [121, 286] on span "Current Board" at bounding box center [123, 401] width 133 height 17
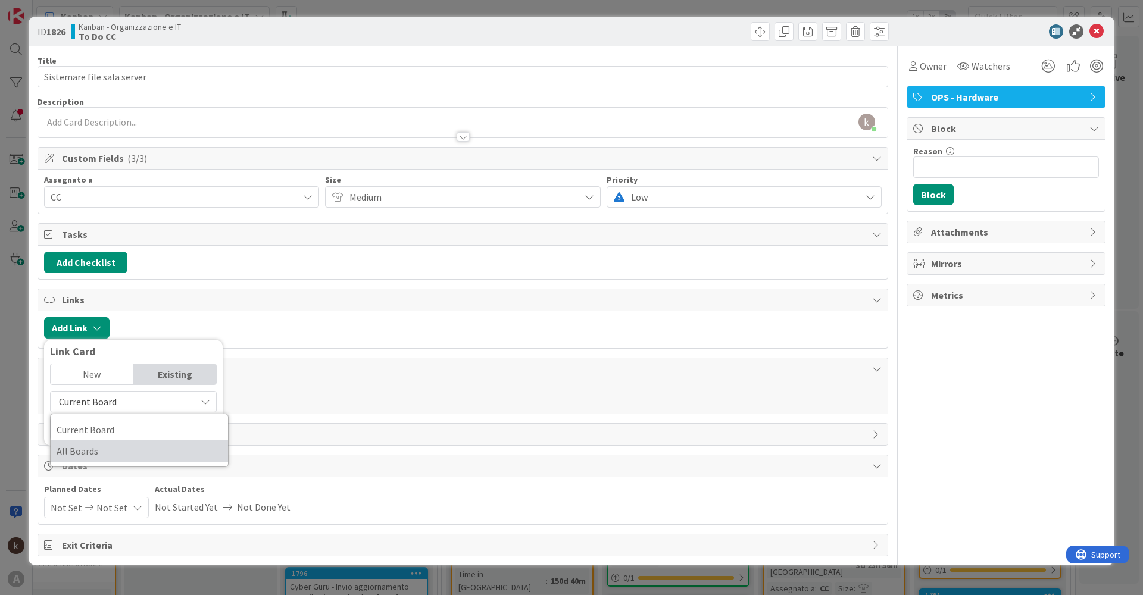
click at [120, 286] on span "All Boards" at bounding box center [139, 451] width 165 height 18
click at [122, 286] on input "text" at bounding box center [133, 428] width 167 height 21
click at [119, 286] on span "All Boards" at bounding box center [123, 401] width 133 height 17
click at [107, 286] on span "Current Board" at bounding box center [139, 430] width 165 height 18
click at [101, 286] on input "attivi" at bounding box center [133, 428] width 167 height 21
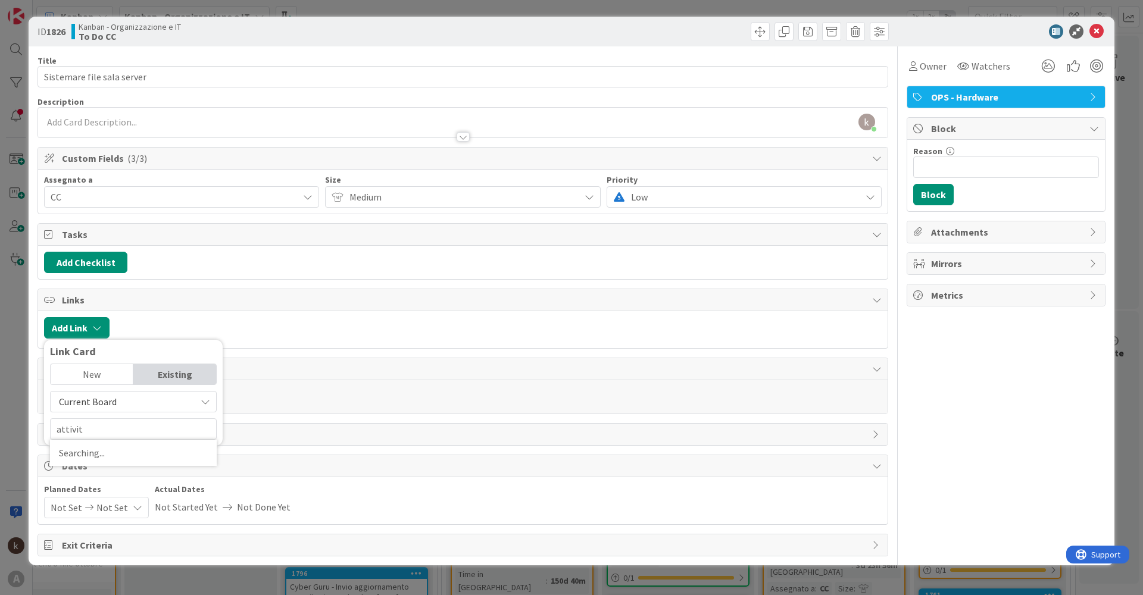
click at [108, 286] on span "Current Board" at bounding box center [88, 402] width 58 height 12
click at [101, 286] on span "All Boards" at bounding box center [139, 451] width 165 height 18
click at [104, 286] on input "attivit" at bounding box center [133, 428] width 167 height 21
type input "attività"
click at [119, 286] on span "All Boards" at bounding box center [123, 401] width 133 height 17
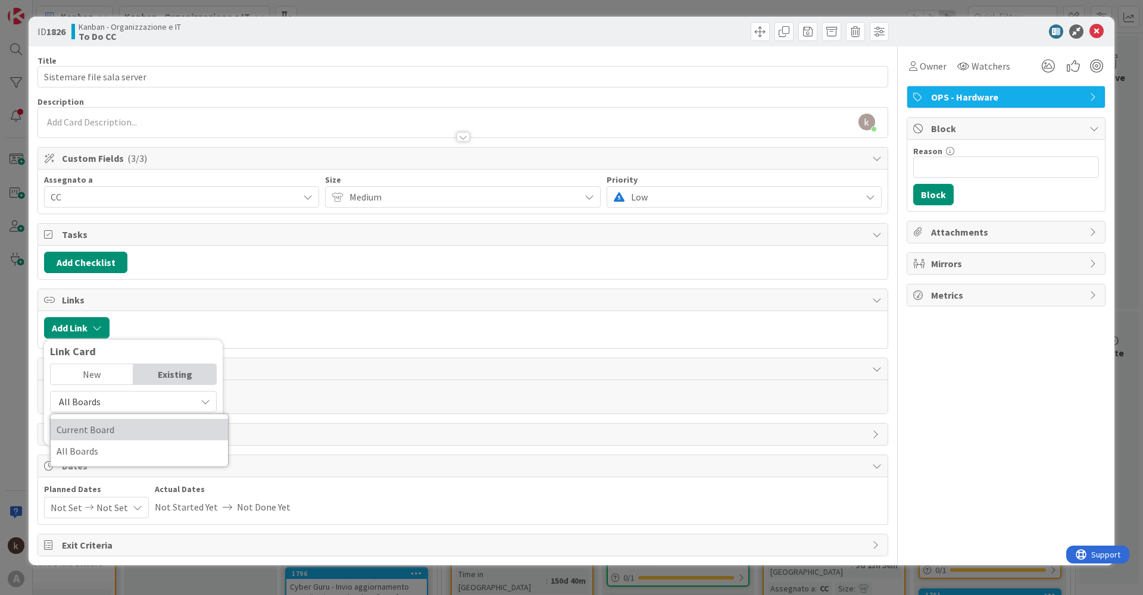
click at [95, 286] on span "Current Board" at bounding box center [139, 430] width 165 height 18
click at [117, 286] on span "Current Board" at bounding box center [123, 401] width 133 height 17
click at [110, 286] on span "All Boards" at bounding box center [139, 451] width 165 height 18
click at [114, 286] on input "attività" at bounding box center [133, 428] width 167 height 21
click at [89, 286] on mark "Attivit" at bounding box center [99, 491] width 30 height 15
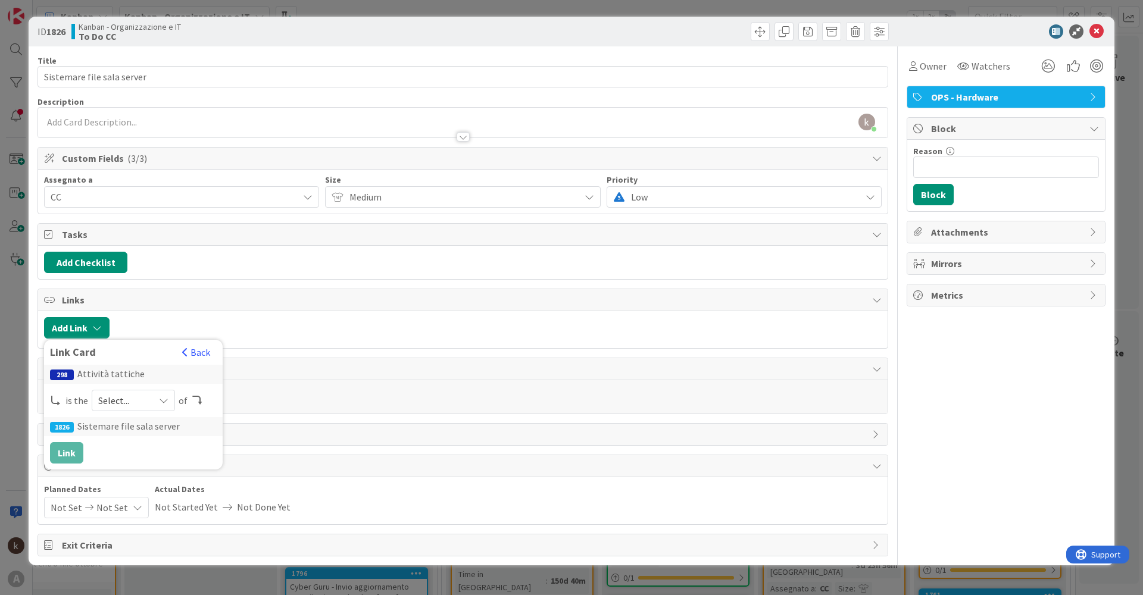
click at [112, 286] on span "Select..." at bounding box center [123, 400] width 50 height 17
click at [118, 286] on span at bounding box center [119, 429] width 10 height 10
click at [76, 286] on button "Link" at bounding box center [66, 452] width 33 height 21
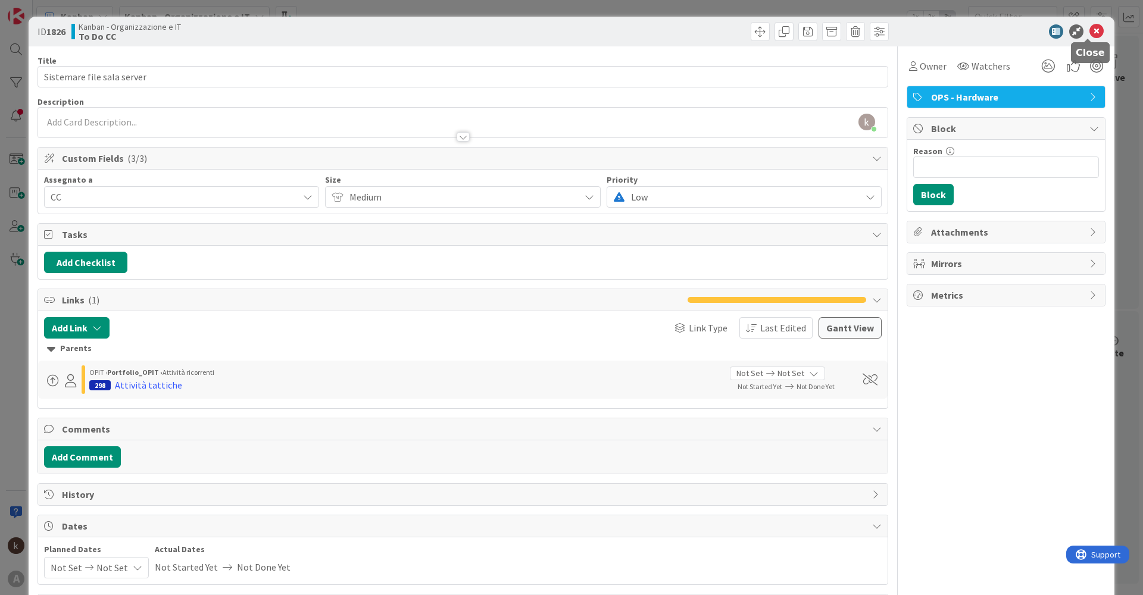
click at [576, 28] on icon at bounding box center [1096, 31] width 14 height 14
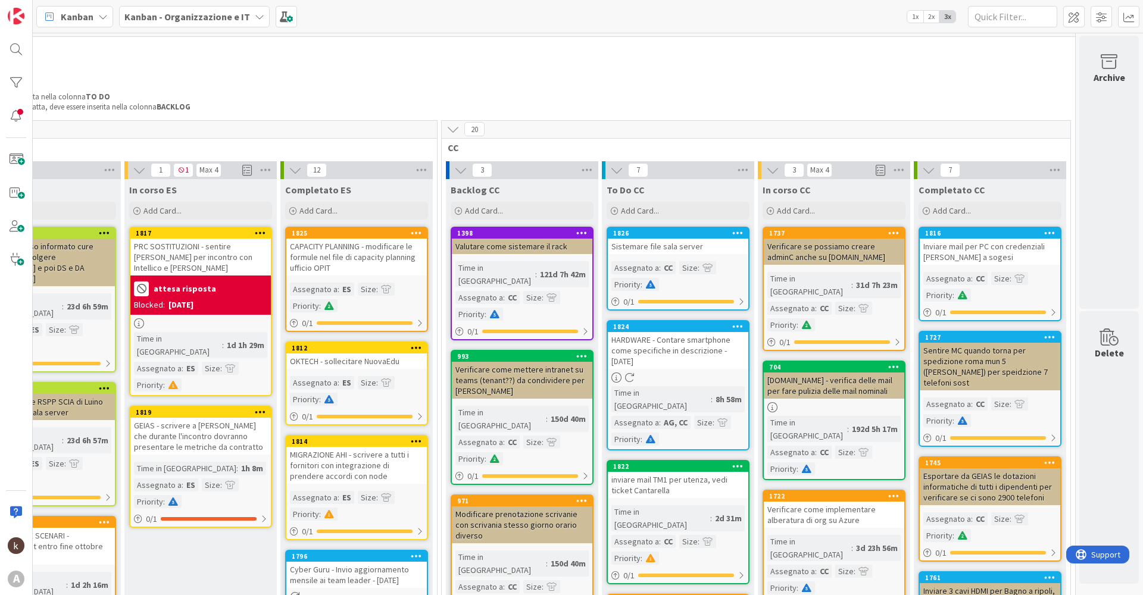
scroll to position [0, 329]
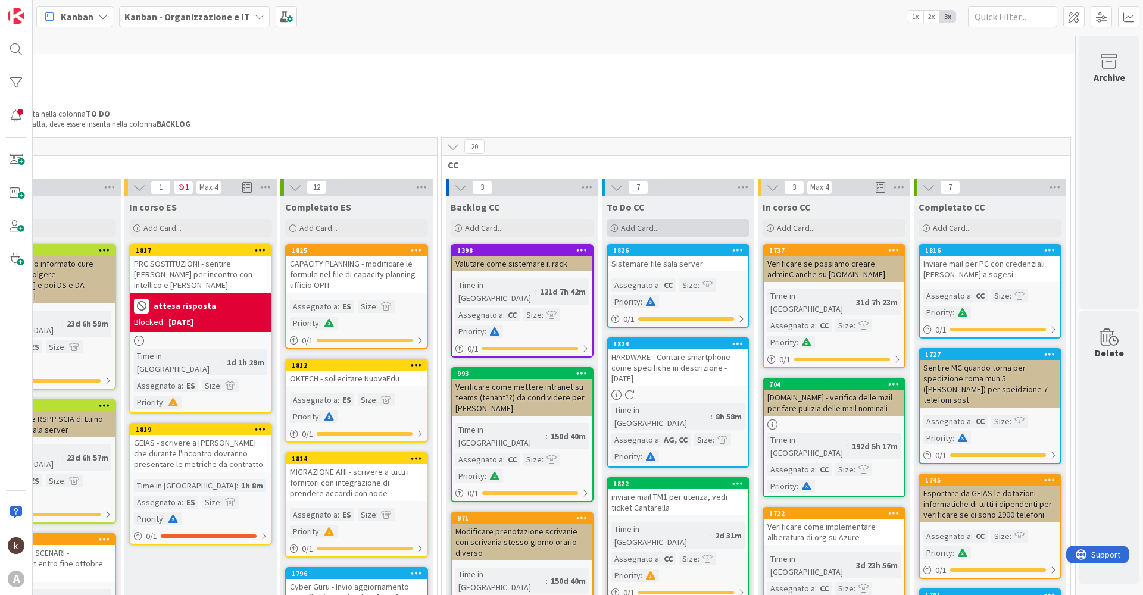
click at [576, 222] on div "Add Card..." at bounding box center [678, 228] width 143 height 18
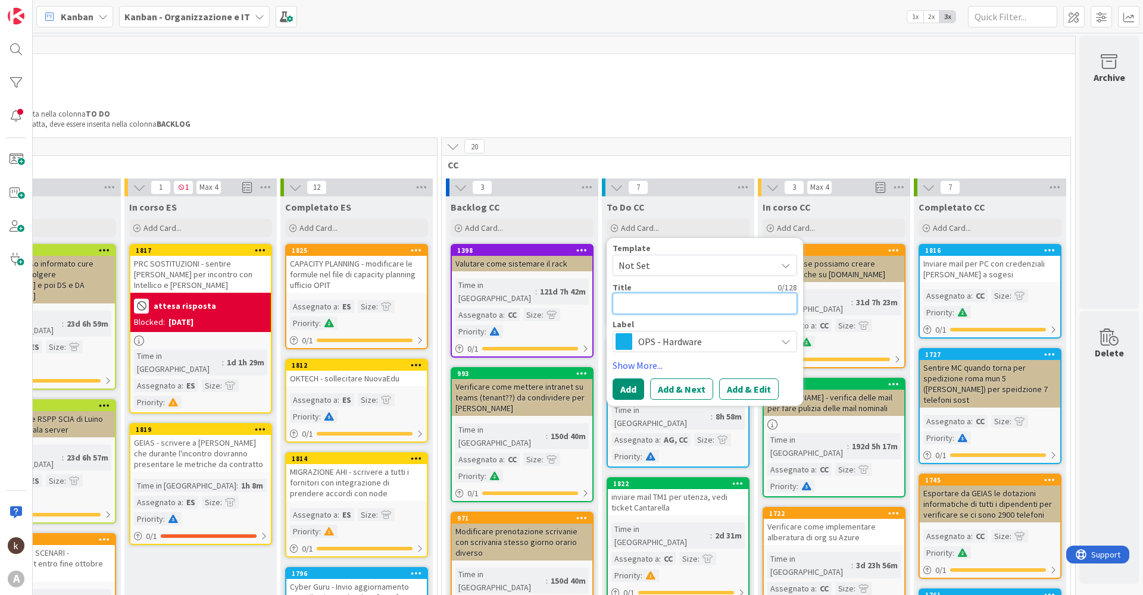
type textarea "x"
type textarea "f"
type textarea "x"
type textarea "fa"
type textarea "x"
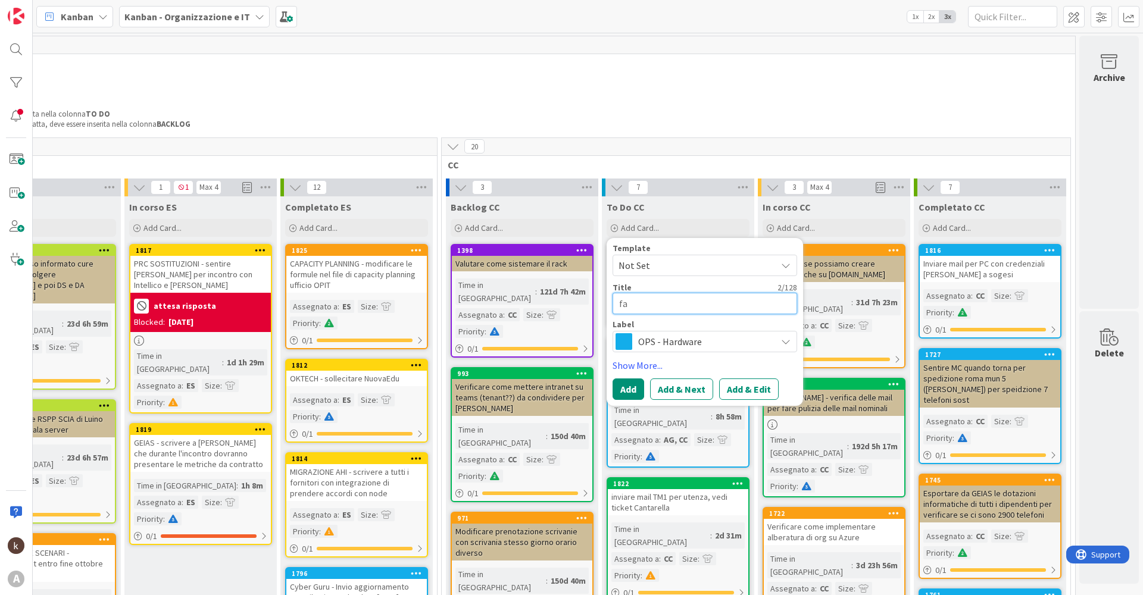
type textarea "far"
type textarea "x"
type textarea "fare"
type textarea "x"
type textarea "fare"
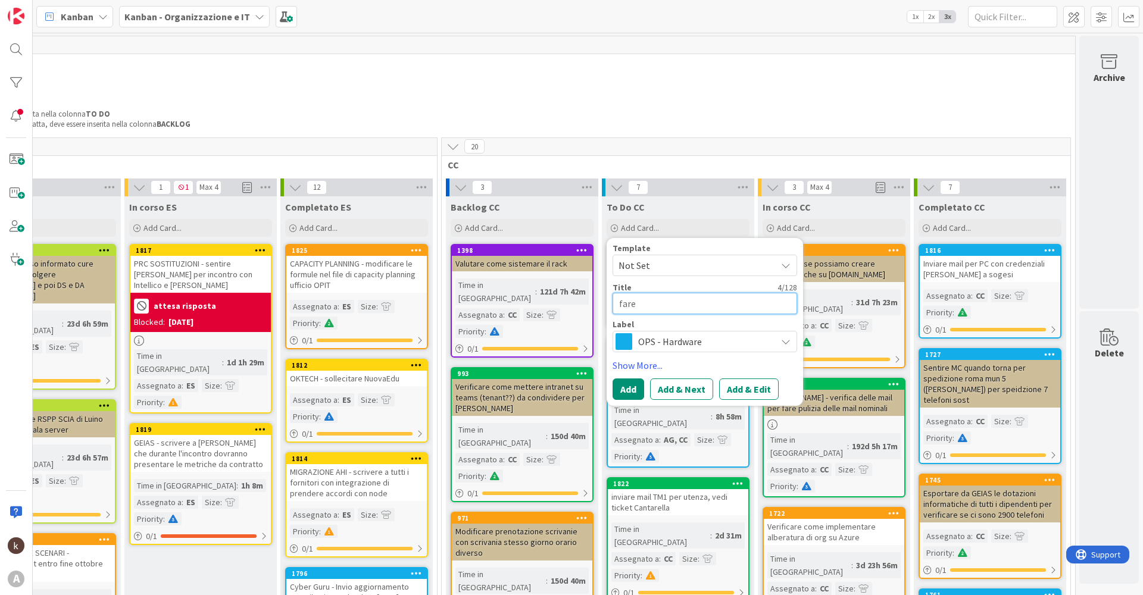
type textarea "x"
type textarea "fare t"
type textarea "x"
type textarea "fare te"
type textarea "x"
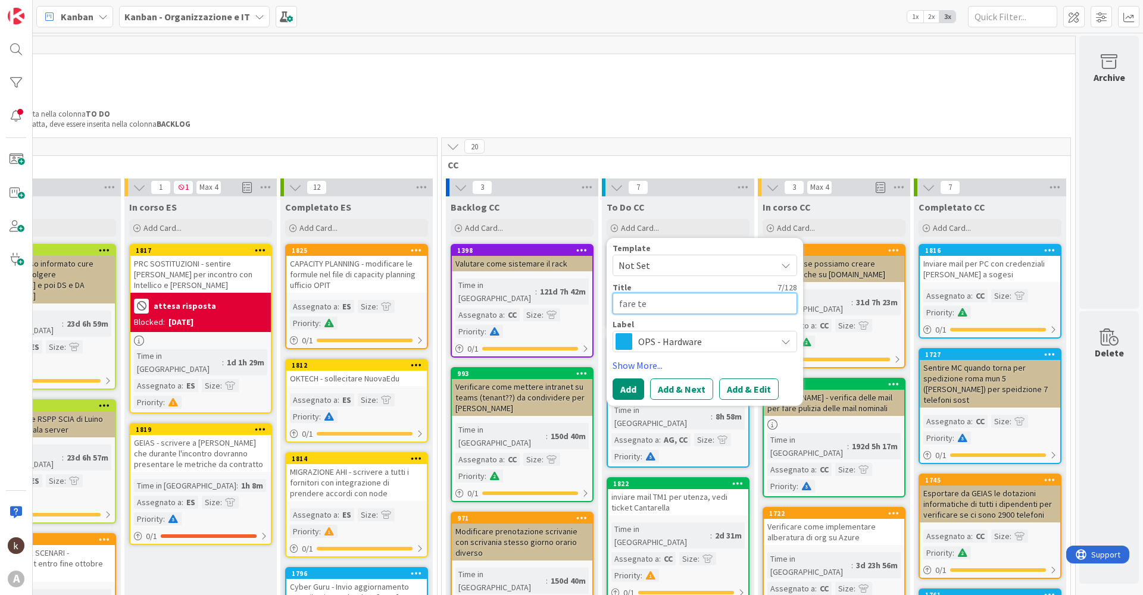
type textarea "fare tes"
type textarea "x"
type textarea "fare test"
type textarea "x"
type textarea "fare test"
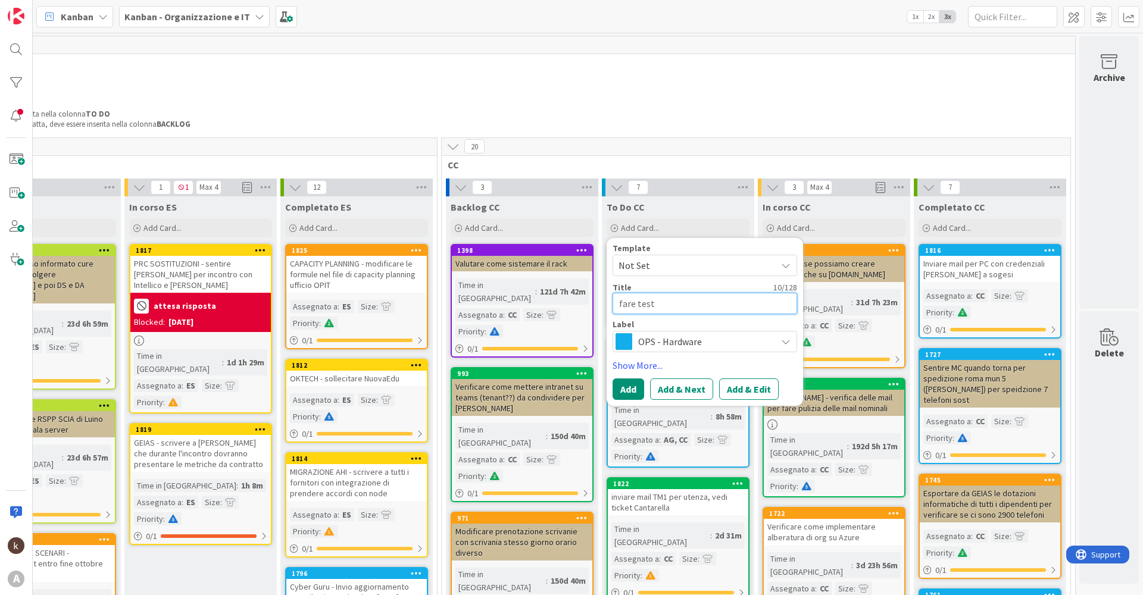
type textarea "x"
type textarea "fare test p"
type textarea "x"
type textarea "fare test pe"
type textarea "x"
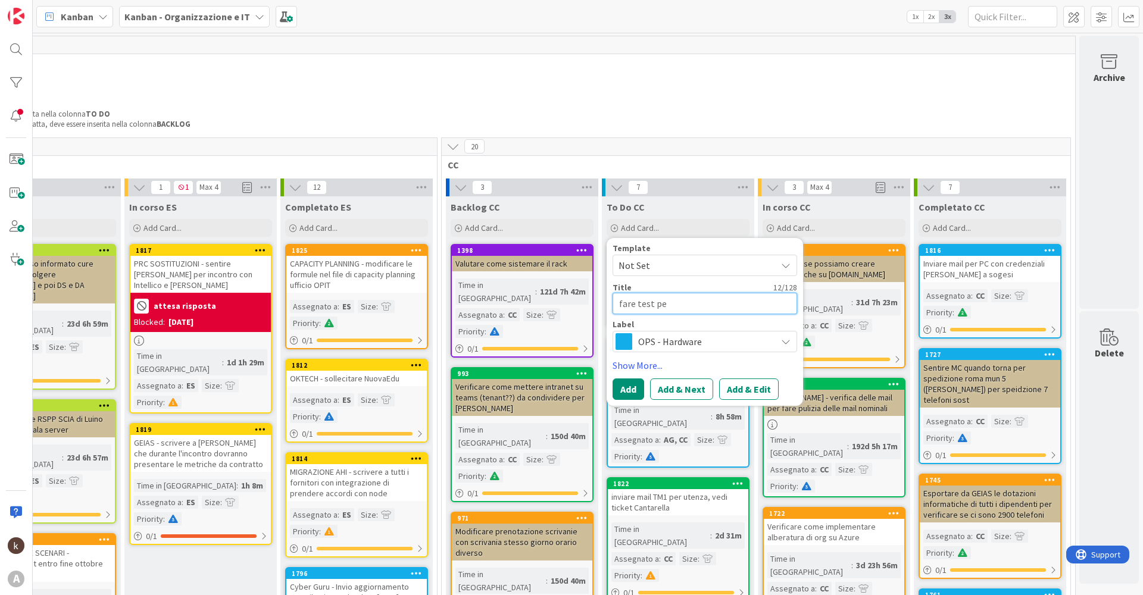
type textarea "fare test per"
type textarea "x"
type textarea "fare test per"
type textarea "x"
type textarea "fare test per d"
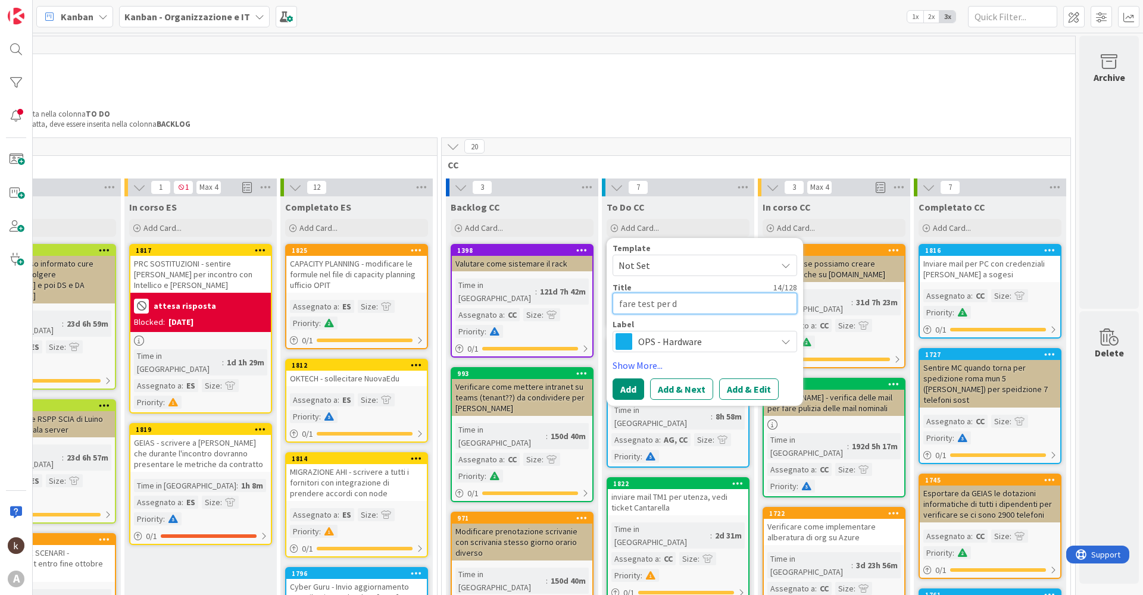
type textarea "x"
type textarea "fare test per di"
type textarea "x"
type textarea "fare test per dis"
type textarea "x"
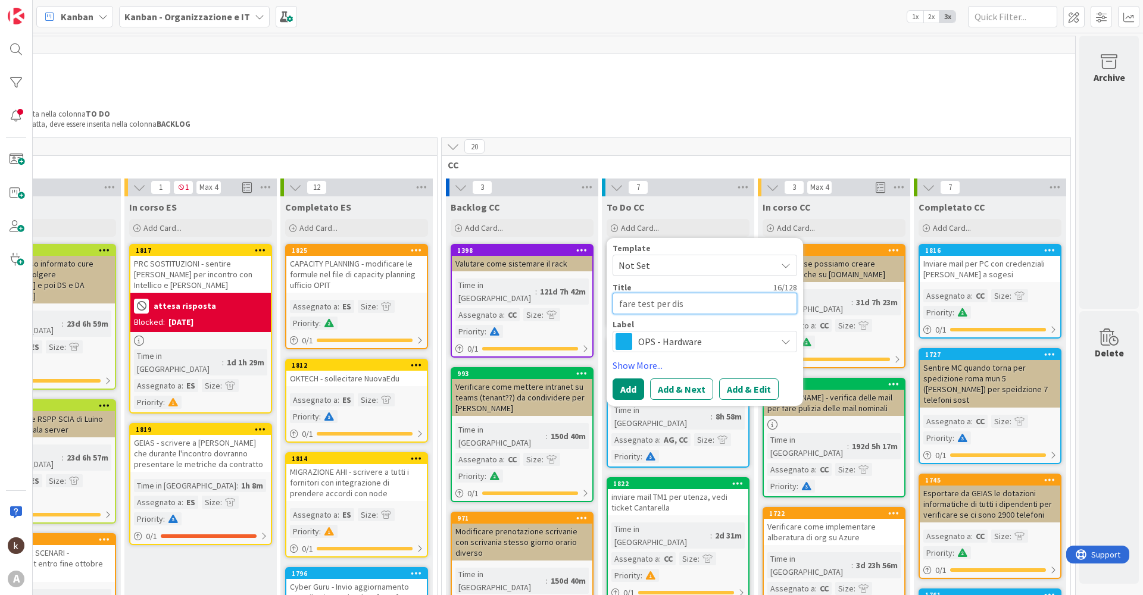
type textarea "fare test per disc"
type textarea "x"
type textarea "fare test per disco"
type textarea "x"
type textarea "fare test per discon"
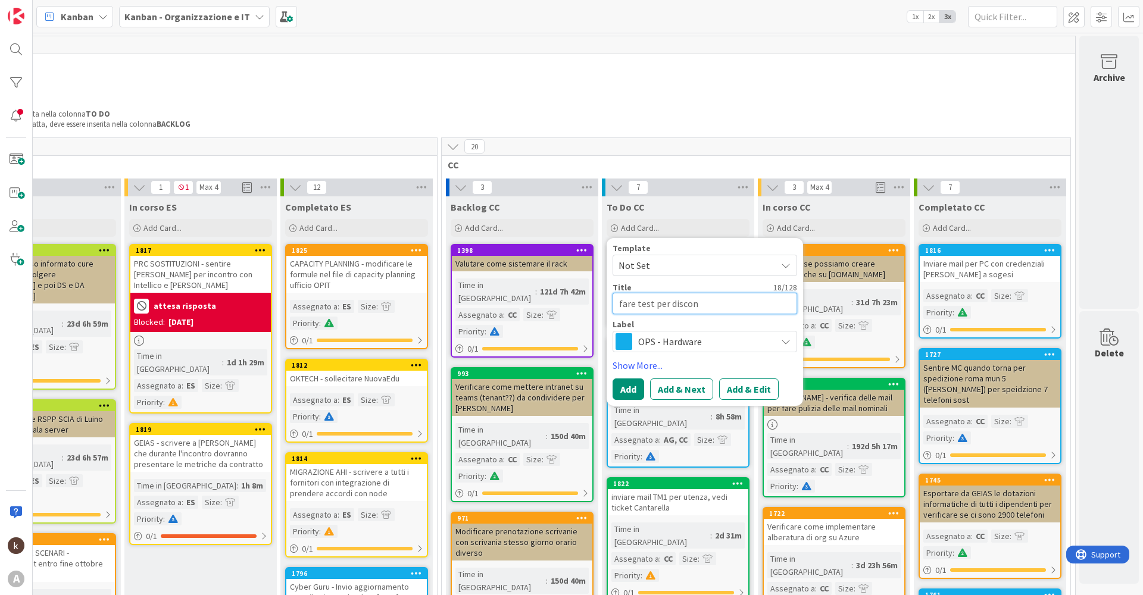
type textarea "x"
type textarea "fare test per discone"
type textarea "x"
type textarea "fare test per discones"
type textarea "x"
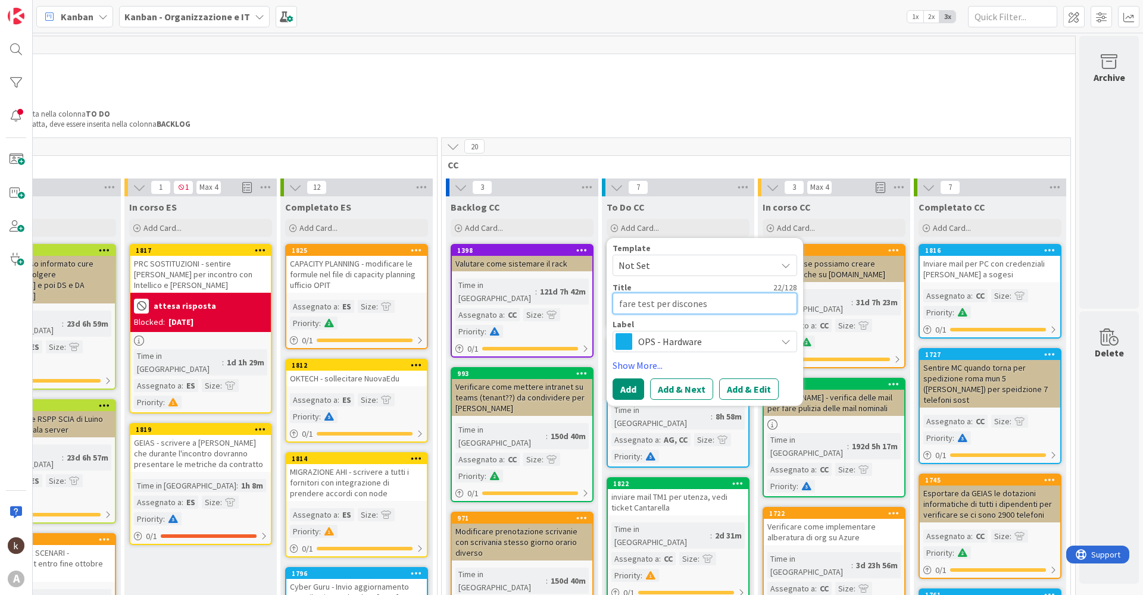
type textarea "fare test per disconess"
type textarea "x"
type textarea "fare test per disconessi"
type textarea "x"
type textarea "fare test per disconessio"
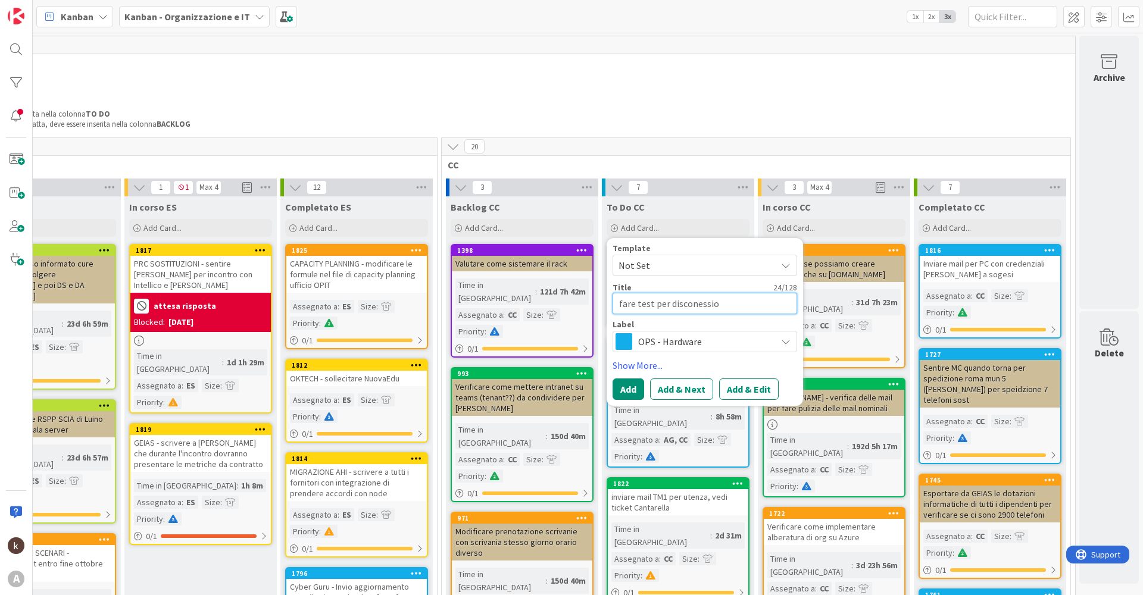
type textarea "x"
type textarea "fare test per disconession"
type textarea "x"
type textarea "fare test per disconessione"
type textarea "x"
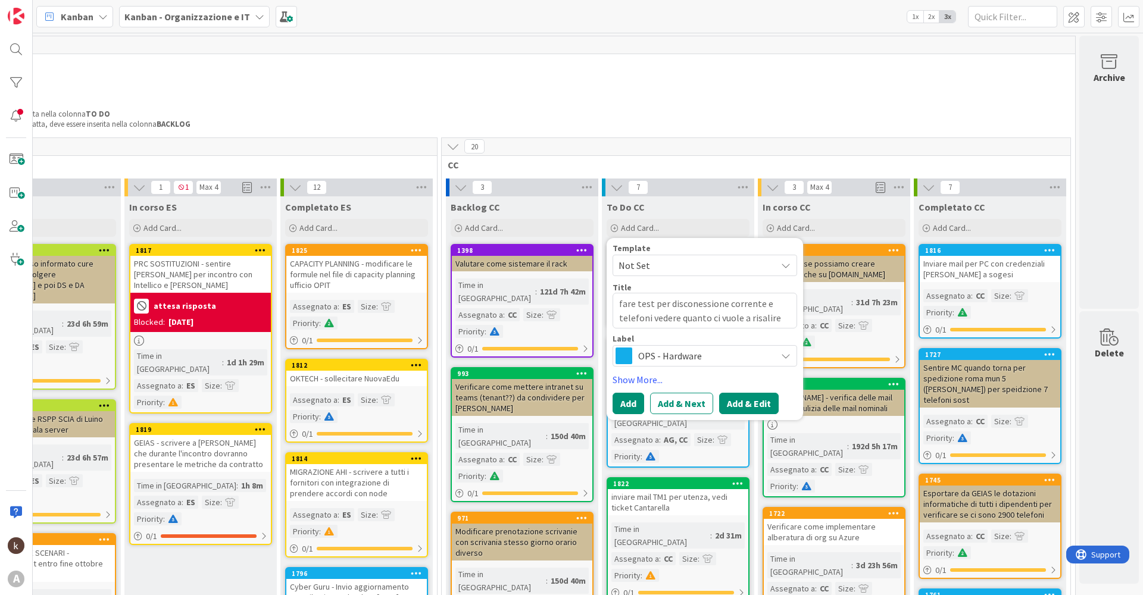
click at [576, 286] on button "Add & Edit" at bounding box center [749, 403] width 60 height 21
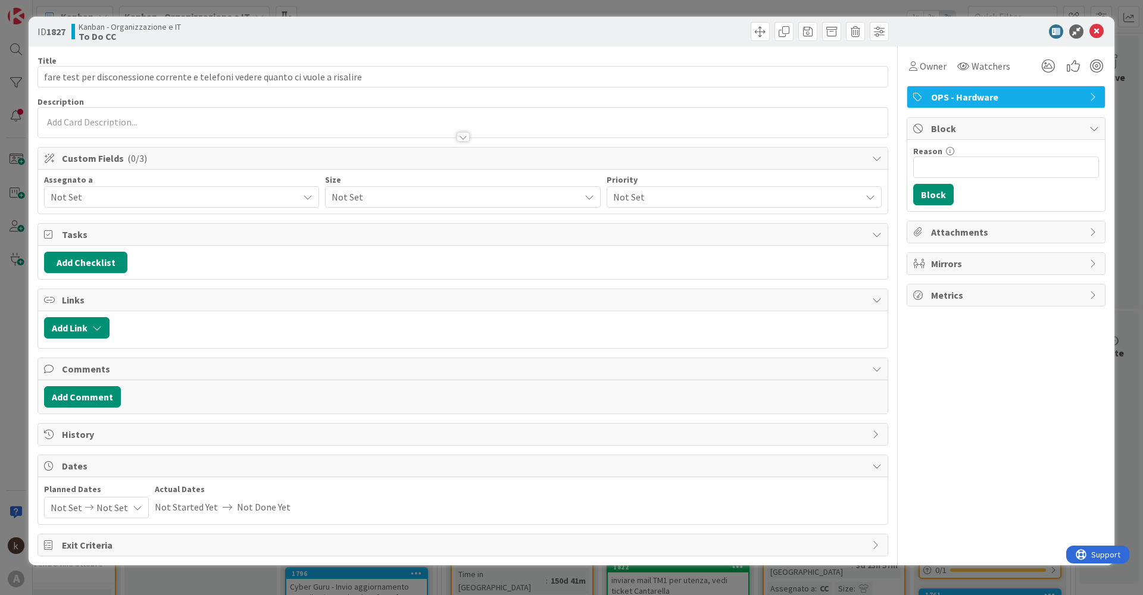
click at [106, 198] on span "Not Set" at bounding box center [175, 197] width 248 height 14
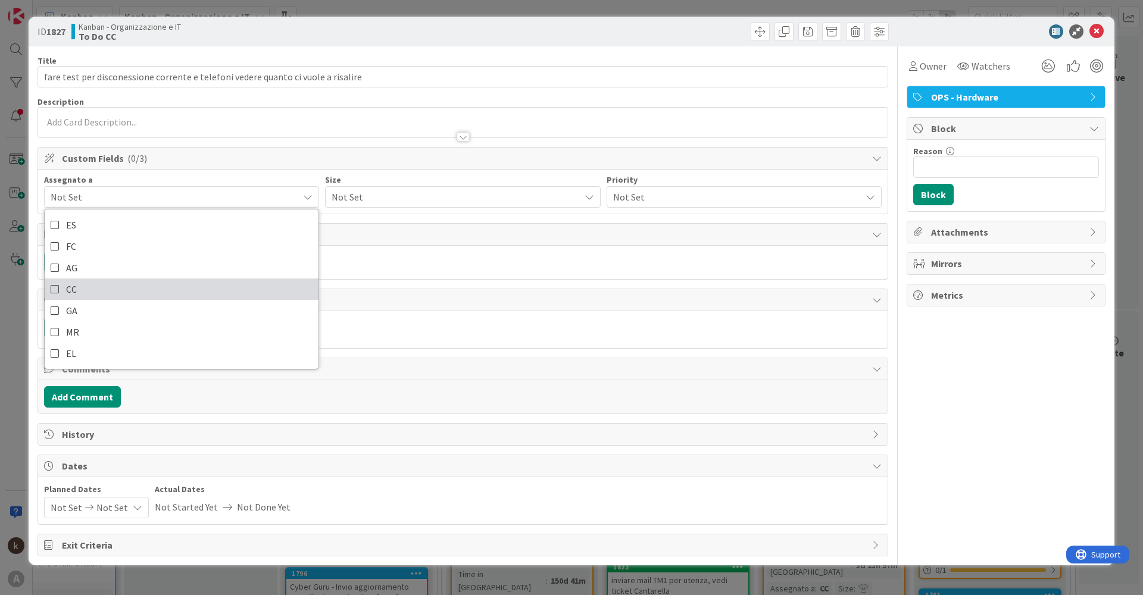
click at [99, 286] on link "CC" at bounding box center [182, 289] width 274 height 21
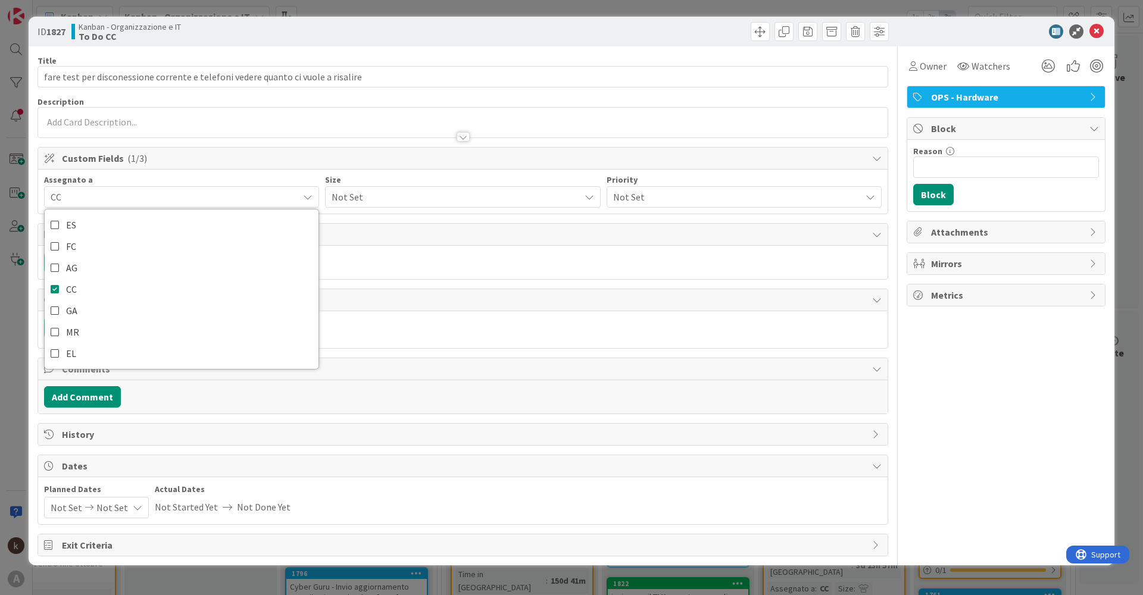
click at [382, 187] on div "Not Set" at bounding box center [462, 196] width 275 height 21
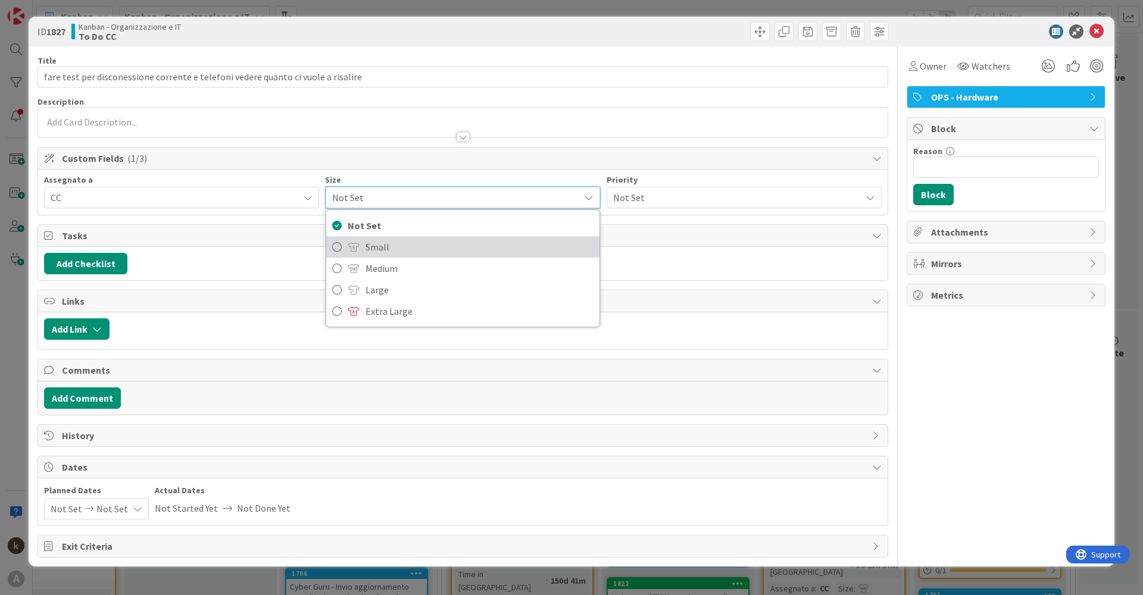
click at [400, 248] on span "Small" at bounding box center [478, 247] width 227 height 18
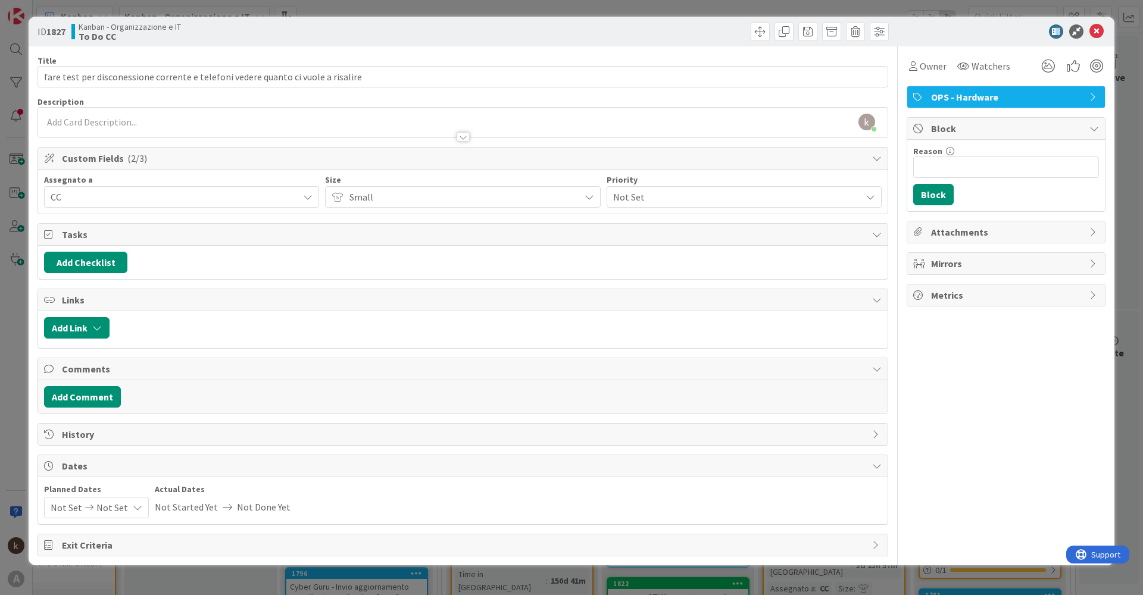
click at [576, 193] on span "Not Set" at bounding box center [734, 197] width 242 height 17
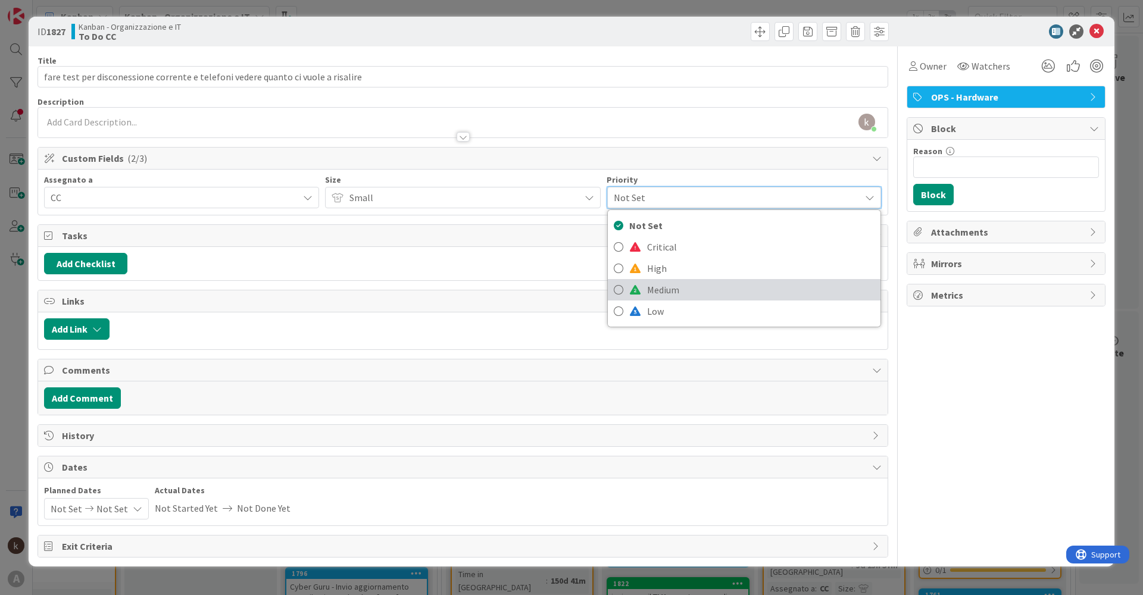
click at [576, 285] on span "Medium" at bounding box center [760, 290] width 227 height 18
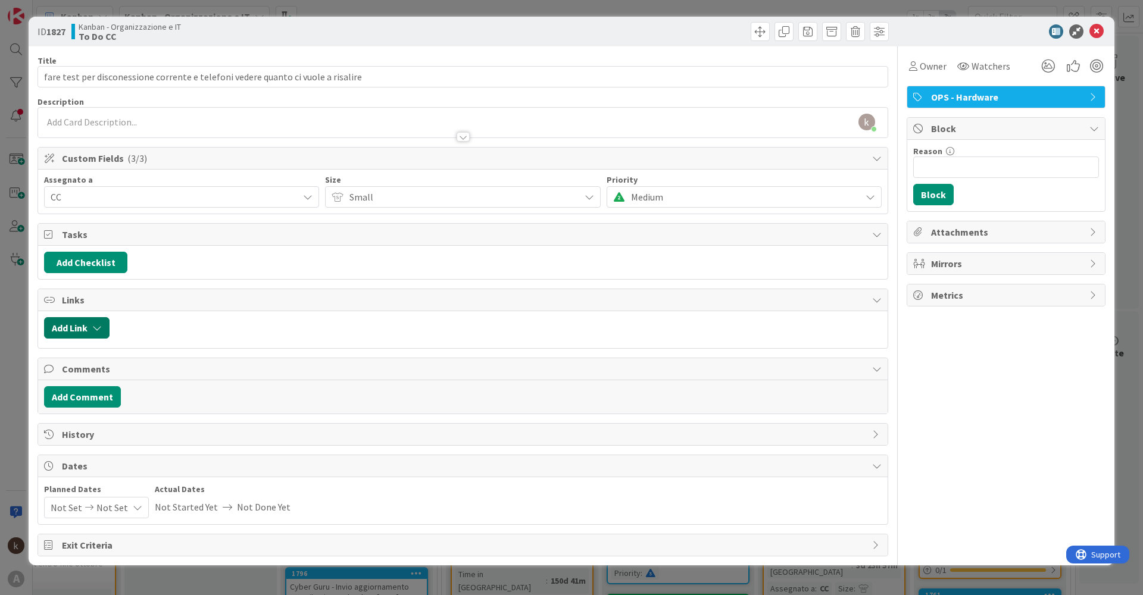
click at [77, 286] on button "Add Link" at bounding box center [76, 327] width 65 height 21
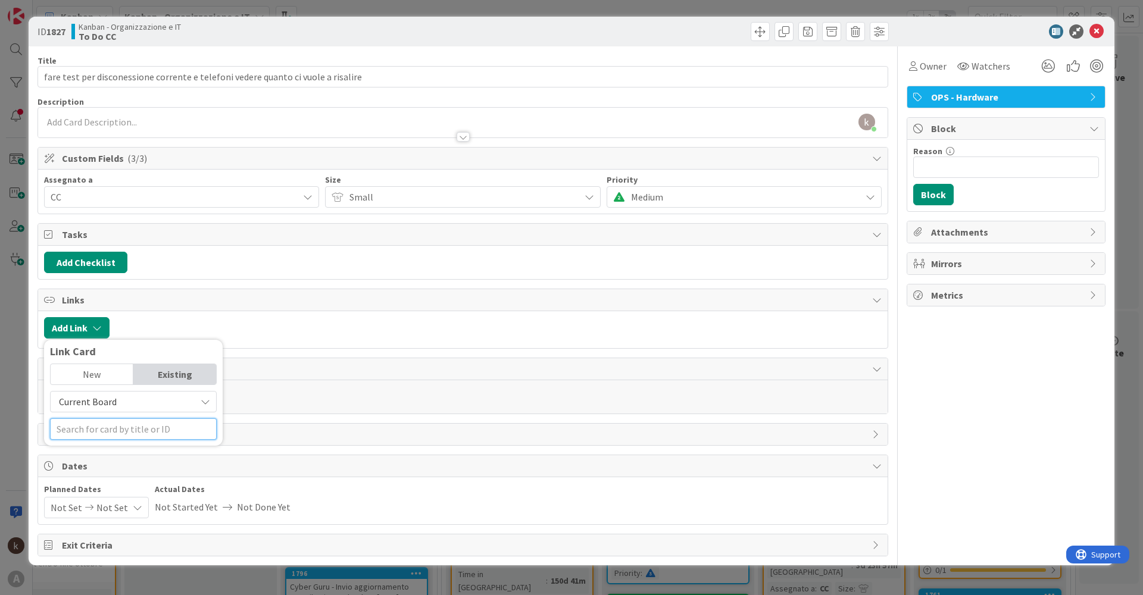
click at [123, 286] on input "text" at bounding box center [133, 428] width 167 height 21
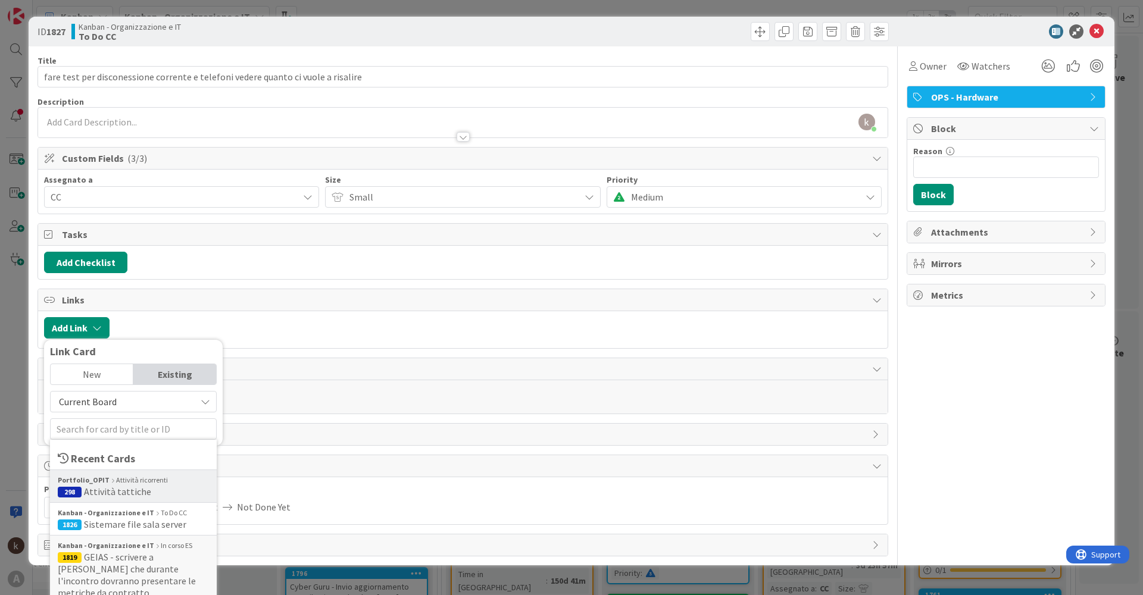
click at [110, 286] on span "Attività tattiche" at bounding box center [117, 492] width 67 height 12
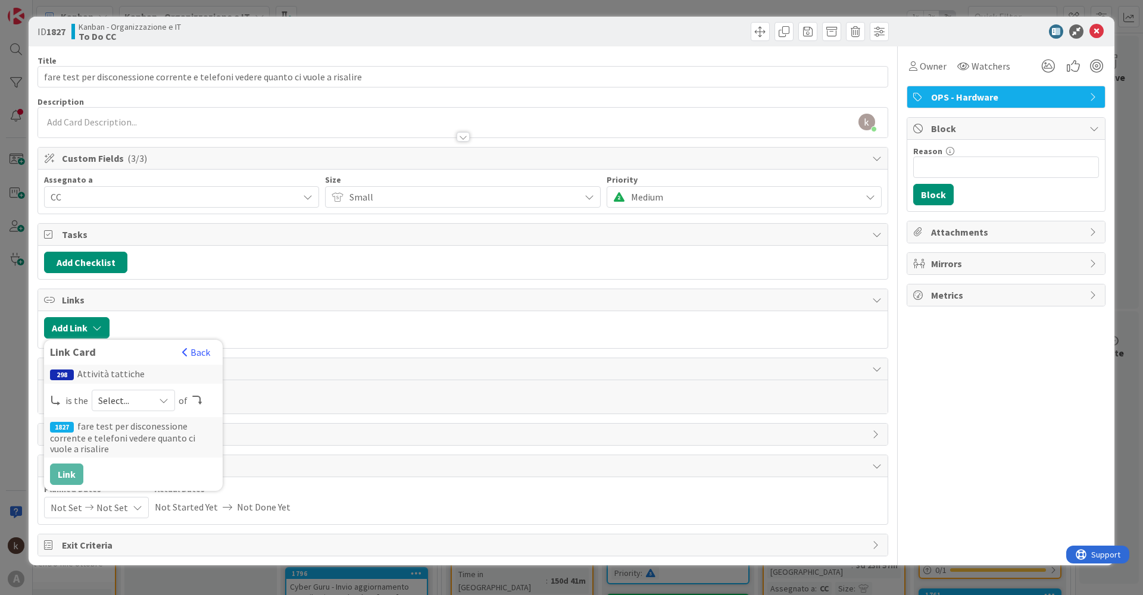
click at [117, 286] on span "Select..." at bounding box center [123, 400] width 50 height 17
click at [115, 286] on span at bounding box center [119, 429] width 10 height 10
click at [71, 286] on button "Link" at bounding box center [66, 474] width 33 height 21
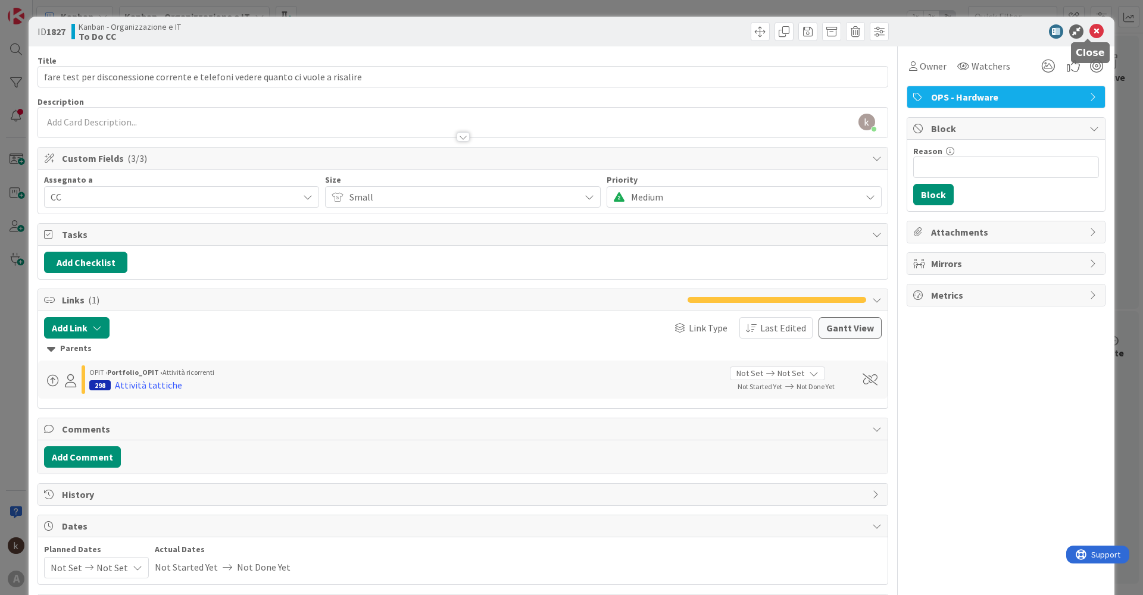
click at [576, 30] on icon at bounding box center [1096, 31] width 14 height 14
